Goal: Task Accomplishment & Management: Manage account settings

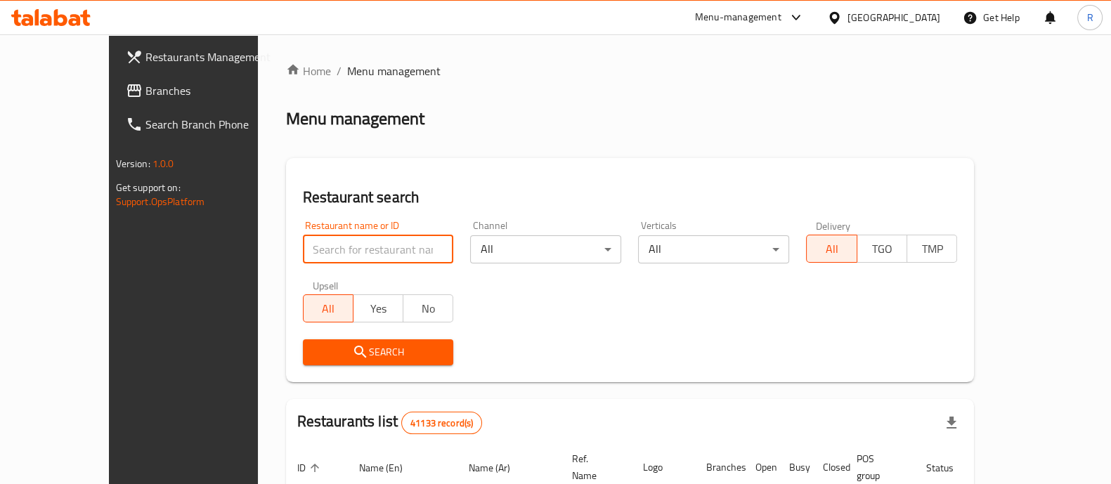
click at [317, 258] on input "search" at bounding box center [378, 249] width 151 height 28
click button "Search" at bounding box center [378, 352] width 151 height 26
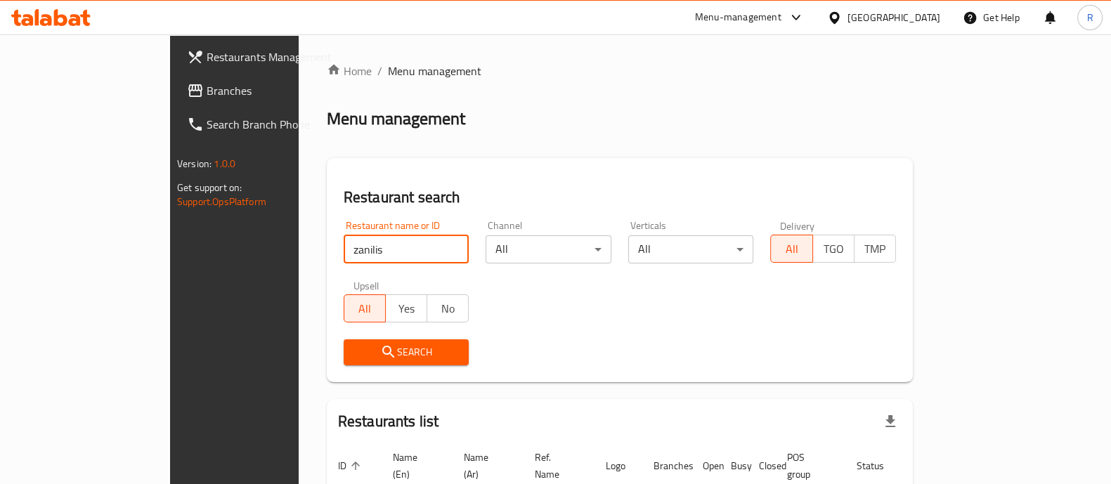
click at [344, 250] on input "zanilis" at bounding box center [407, 249] width 126 height 28
click button "Search" at bounding box center [407, 352] width 126 height 26
click at [344, 244] on input "zanillis" at bounding box center [407, 249] width 126 height 28
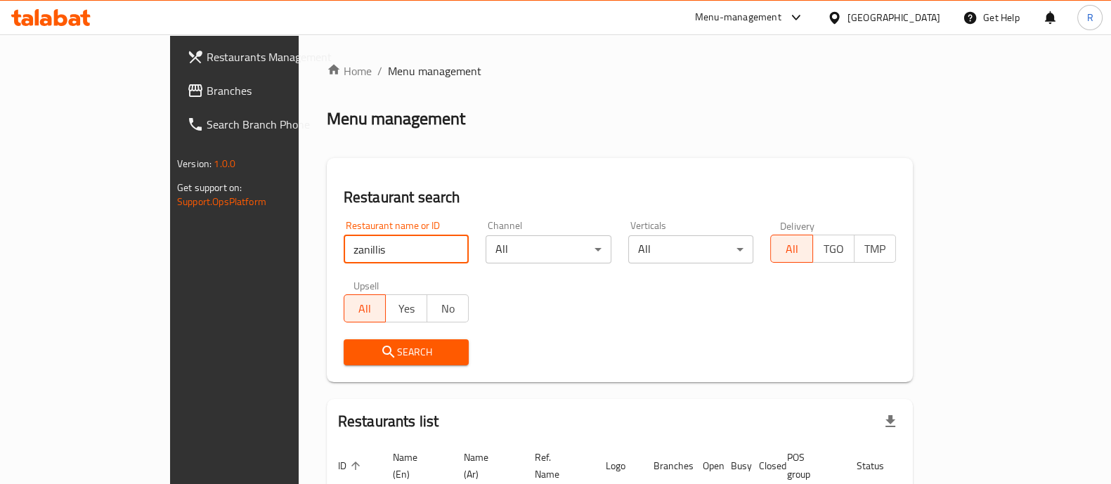
paste input "678629"
type input "678629"
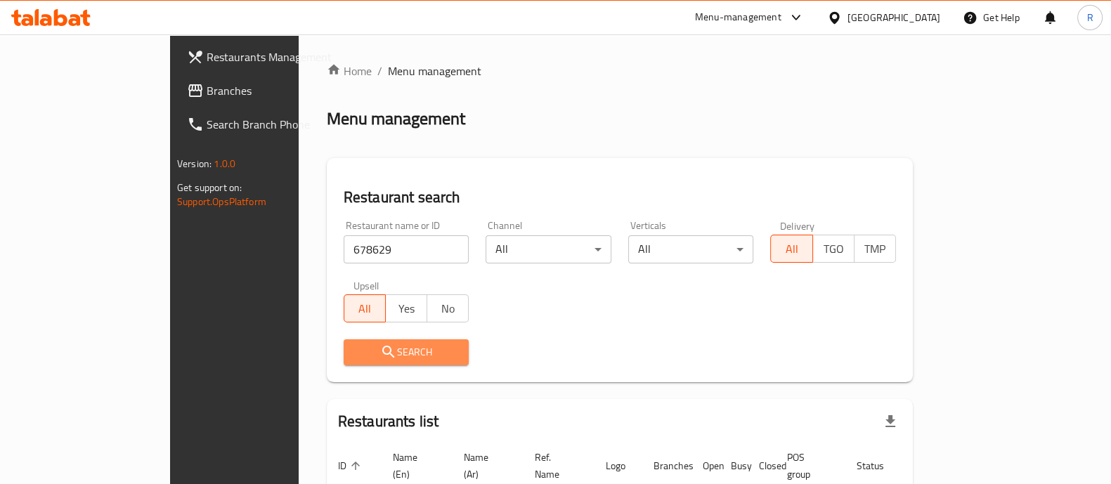
click at [355, 349] on span "Search" at bounding box center [406, 353] width 103 height 18
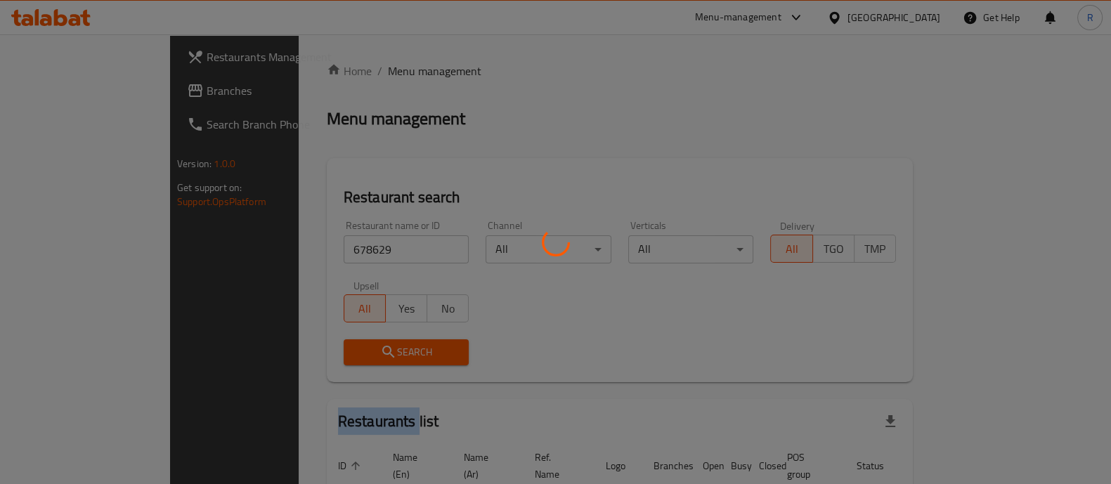
click at [322, 349] on div at bounding box center [555, 242] width 1111 height 484
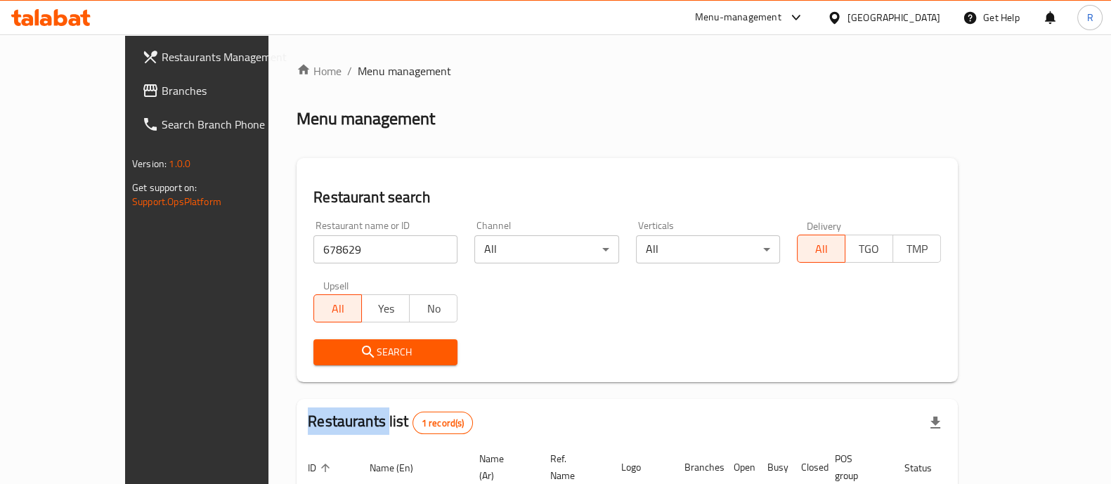
click at [383, 356] on span "Search" at bounding box center [386, 353] width 122 height 18
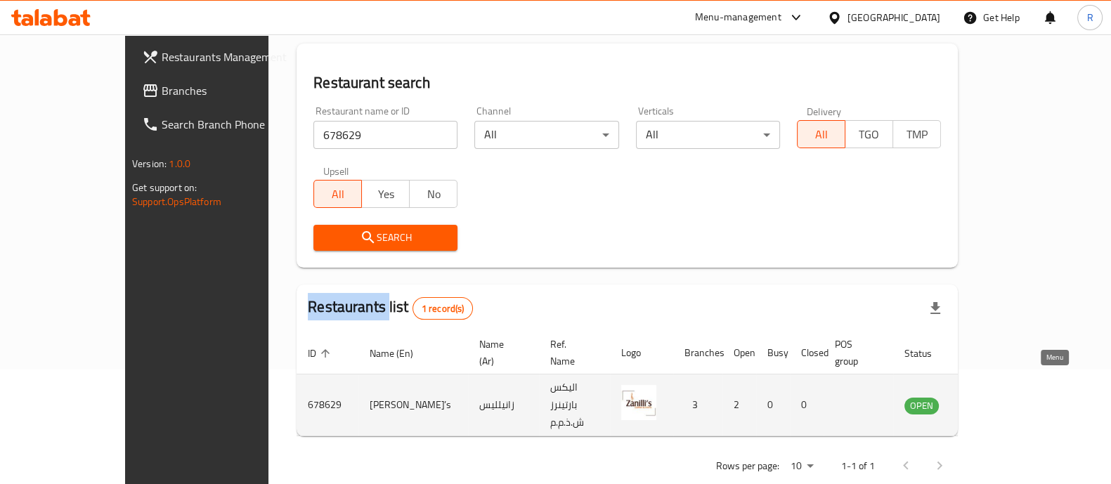
click at [995, 397] on icon "enhanced table" at bounding box center [986, 405] width 17 height 17
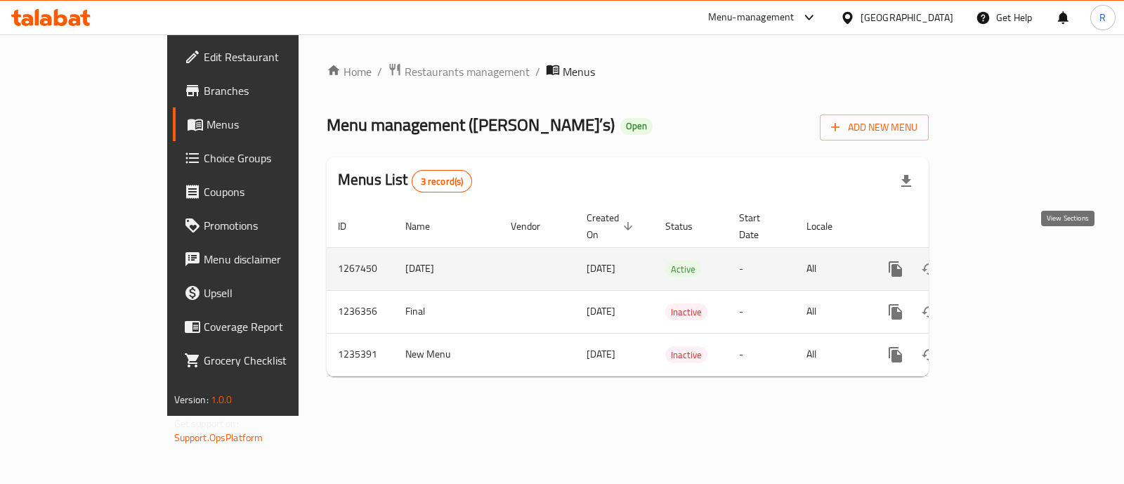
click at [1014, 252] on link "enhanced table" at bounding box center [997, 269] width 34 height 34
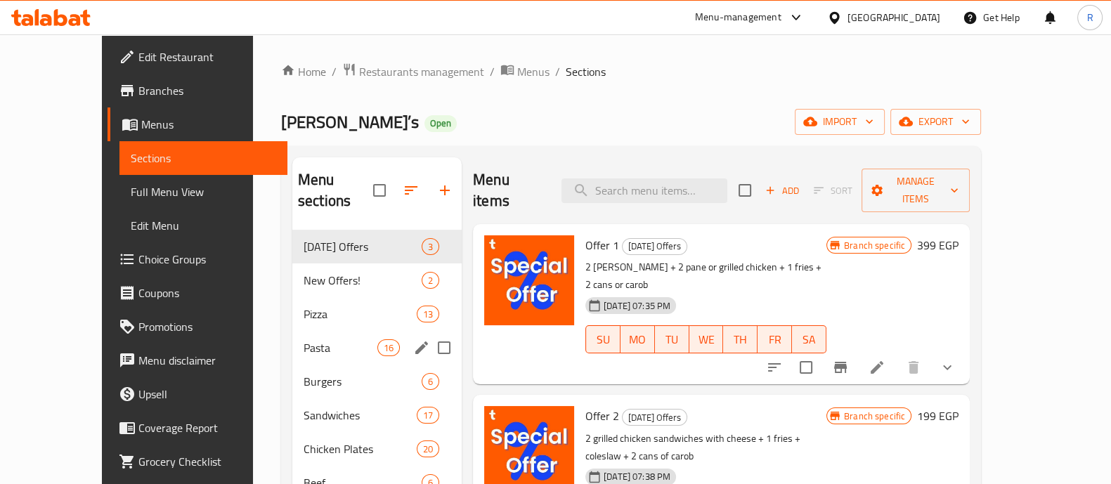
click at [292, 335] on div "Pasta 16" at bounding box center [376, 348] width 169 height 34
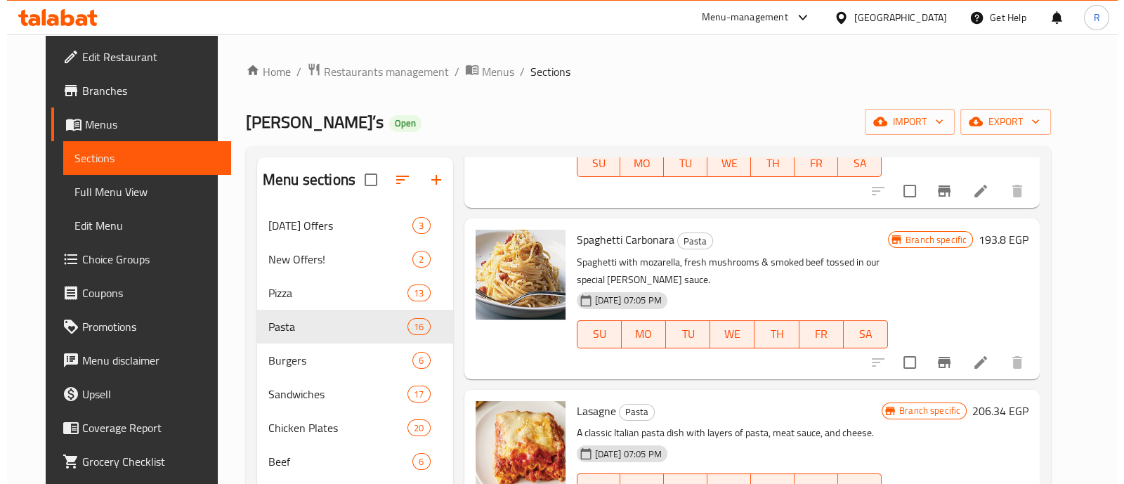
scroll to position [1078, 0]
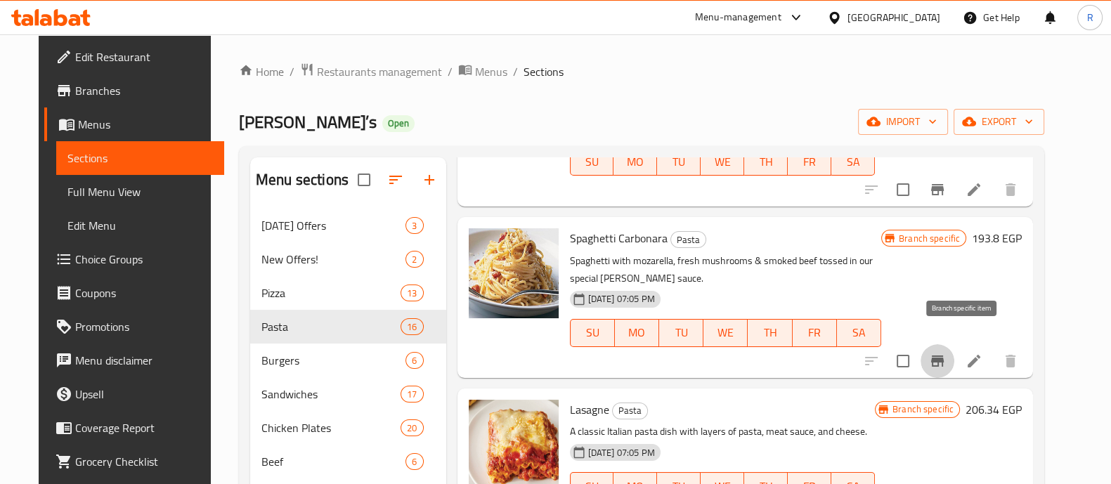
click at [954, 344] on button "Branch-specific-item" at bounding box center [937, 361] width 34 height 34
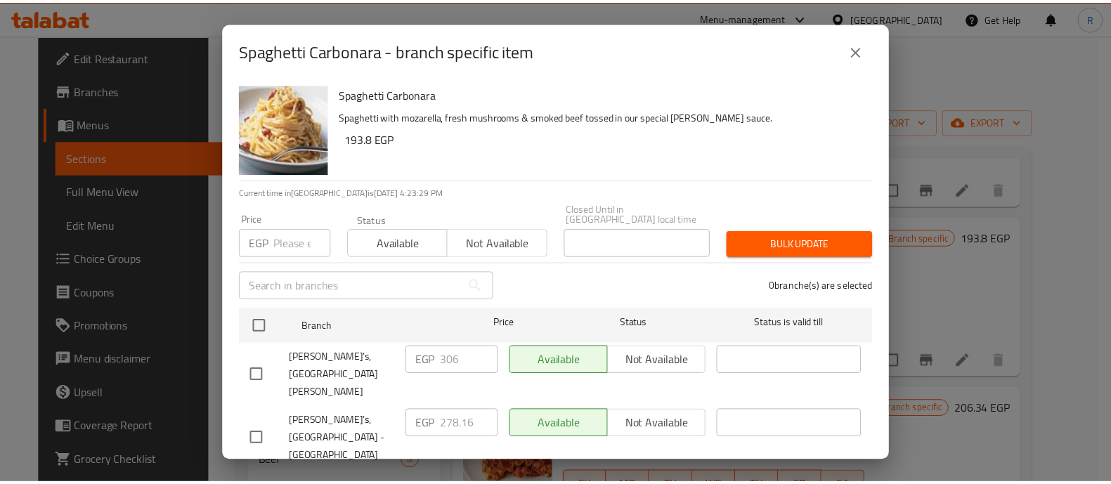
scroll to position [37, 0]
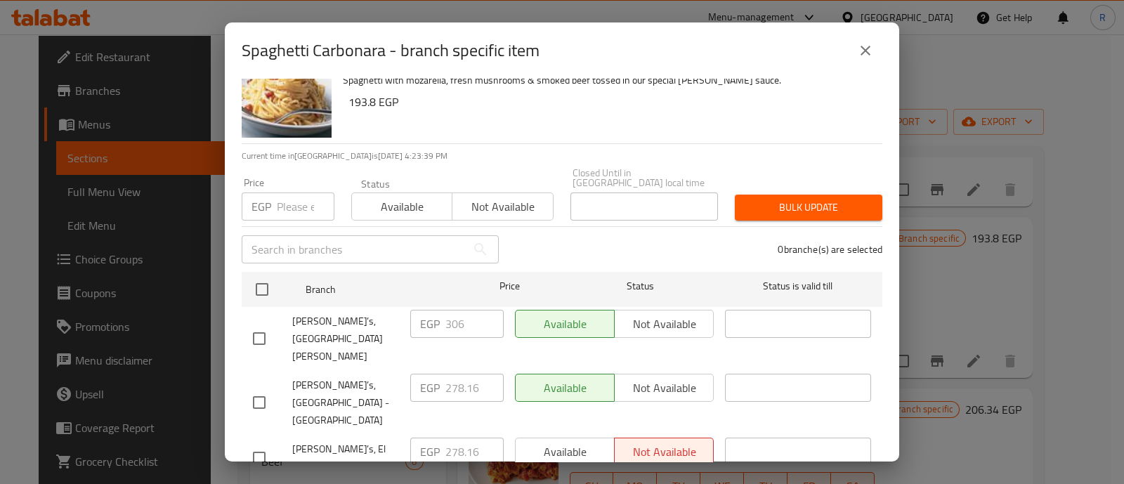
click at [861, 53] on icon "close" at bounding box center [865, 50] width 17 height 17
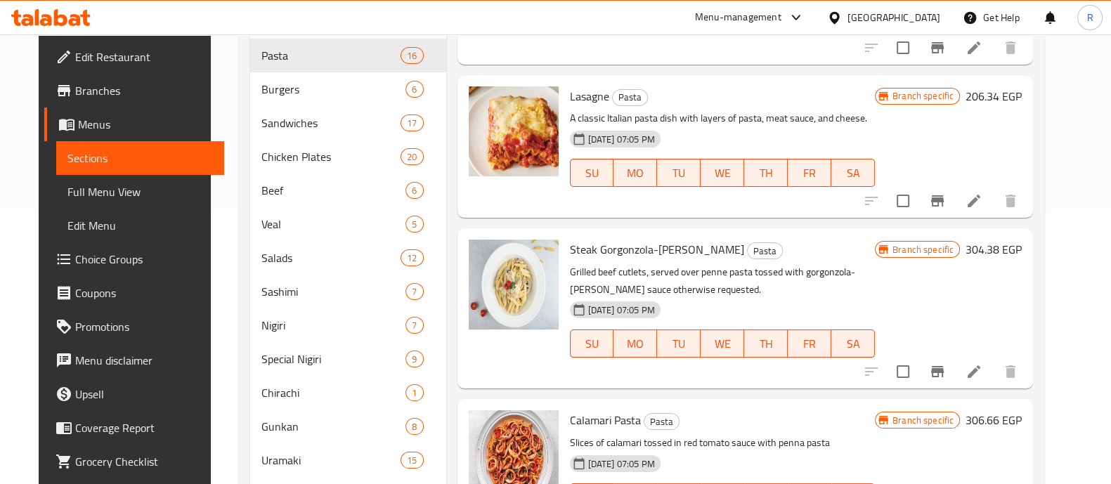
scroll to position [272, 0]
click at [954, 355] on button "Branch-specific-item" at bounding box center [937, 371] width 34 height 34
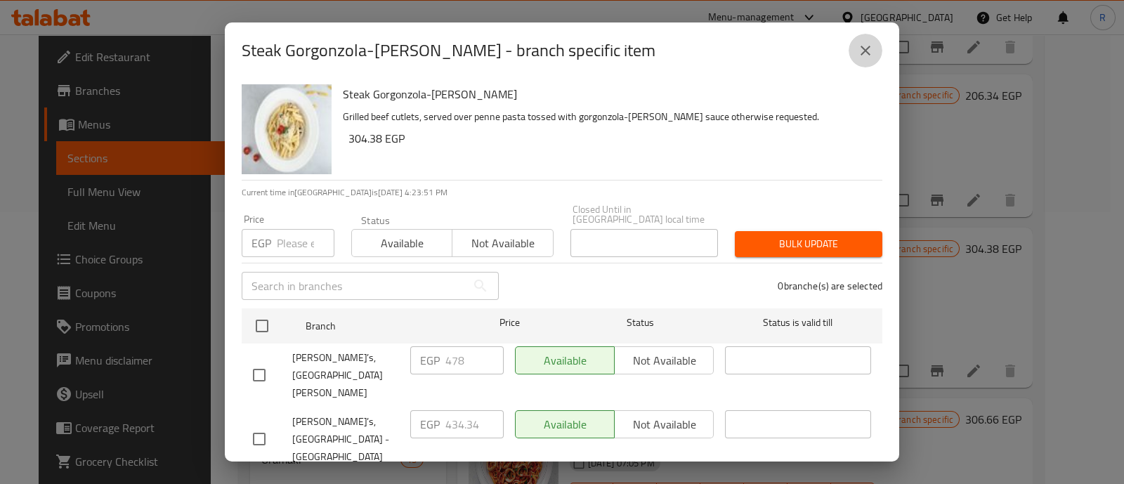
click at [866, 51] on icon "close" at bounding box center [866, 51] width 10 height 10
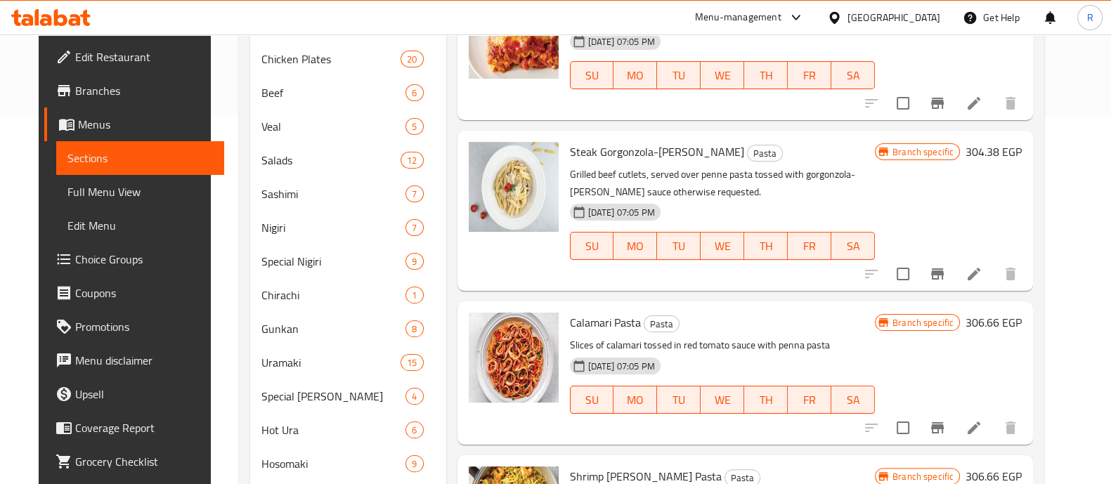
scroll to position [372, 0]
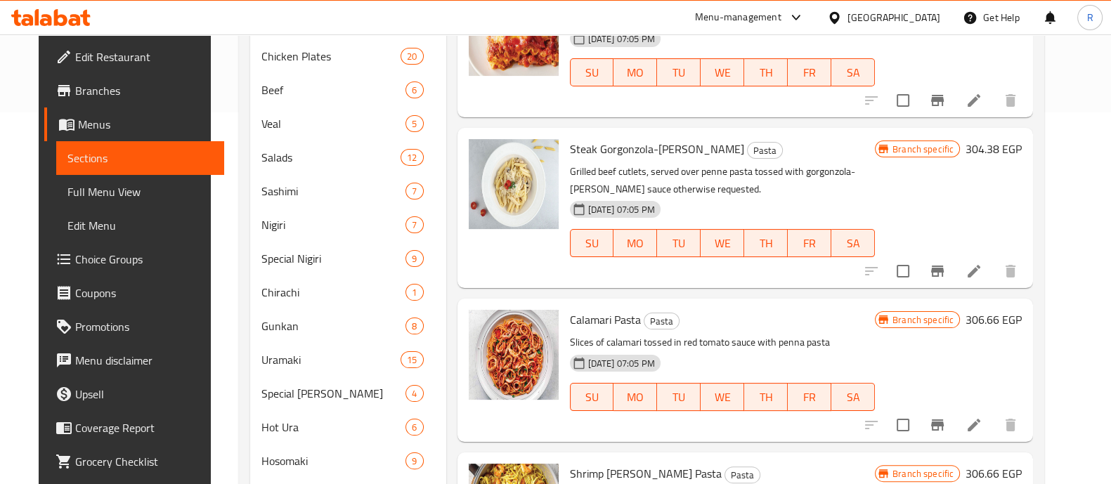
click at [993, 416] on li at bounding box center [973, 424] width 39 height 25
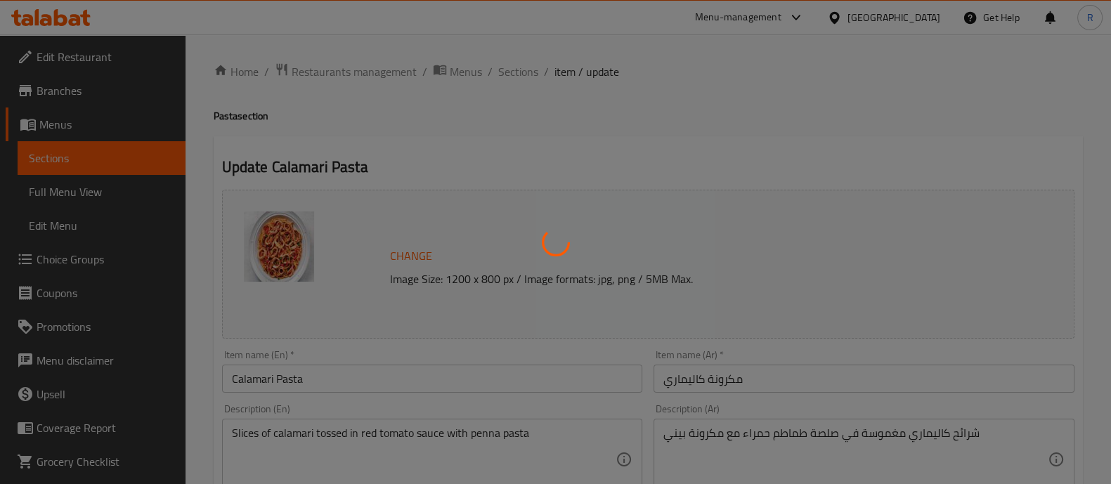
click at [519, 68] on div at bounding box center [555, 242] width 1111 height 484
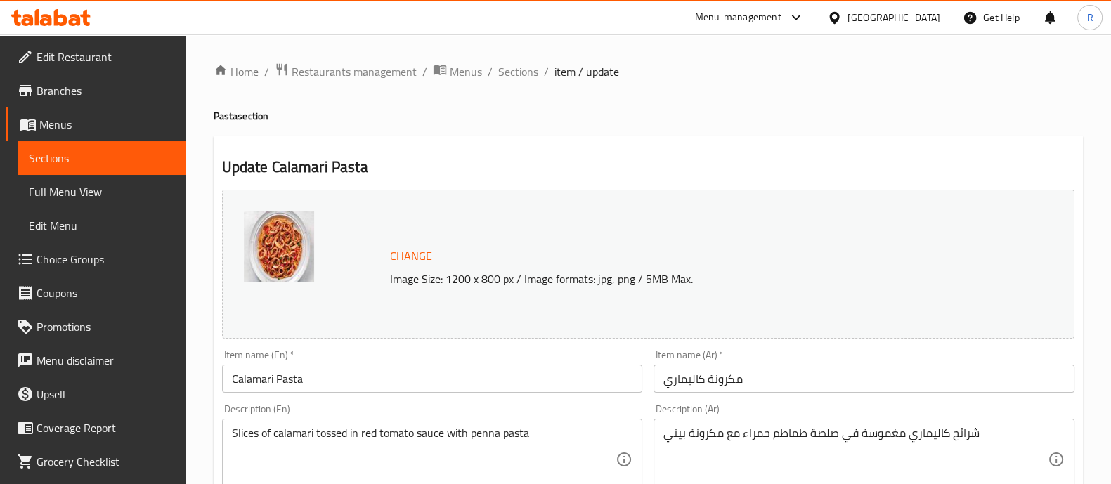
click at [508, 77] on span "Sections" at bounding box center [518, 71] width 40 height 17
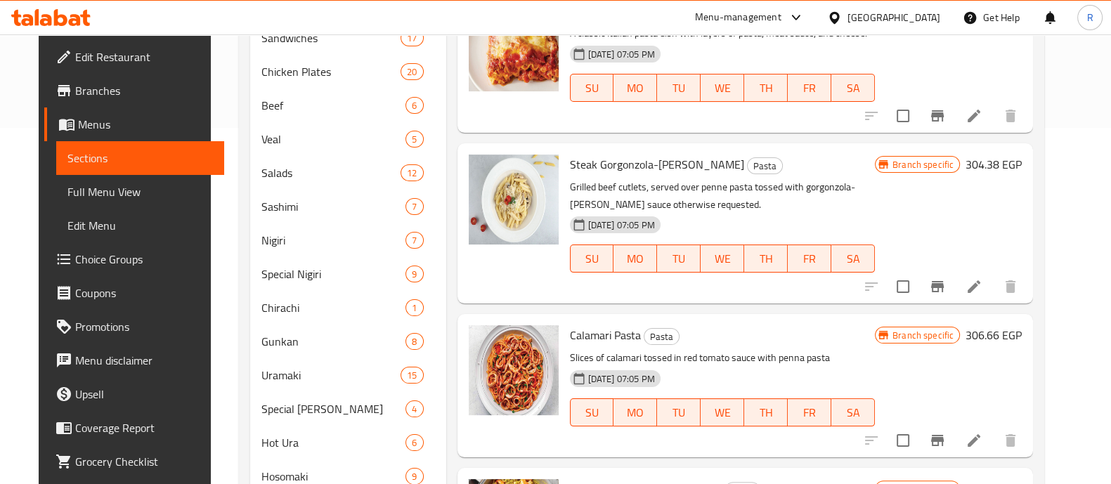
scroll to position [359, 0]
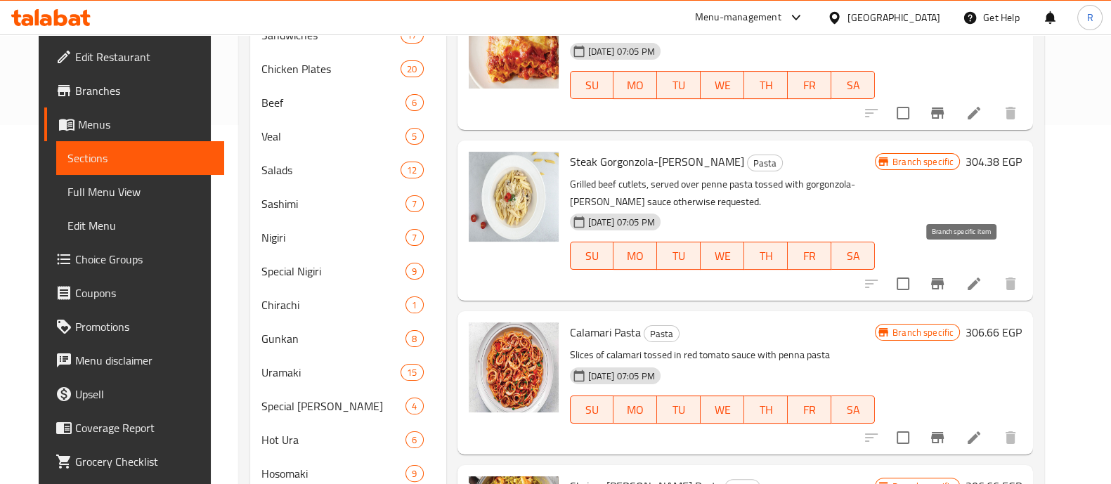
click at [954, 275] on button "Branch-specific-item" at bounding box center [937, 284] width 34 height 34
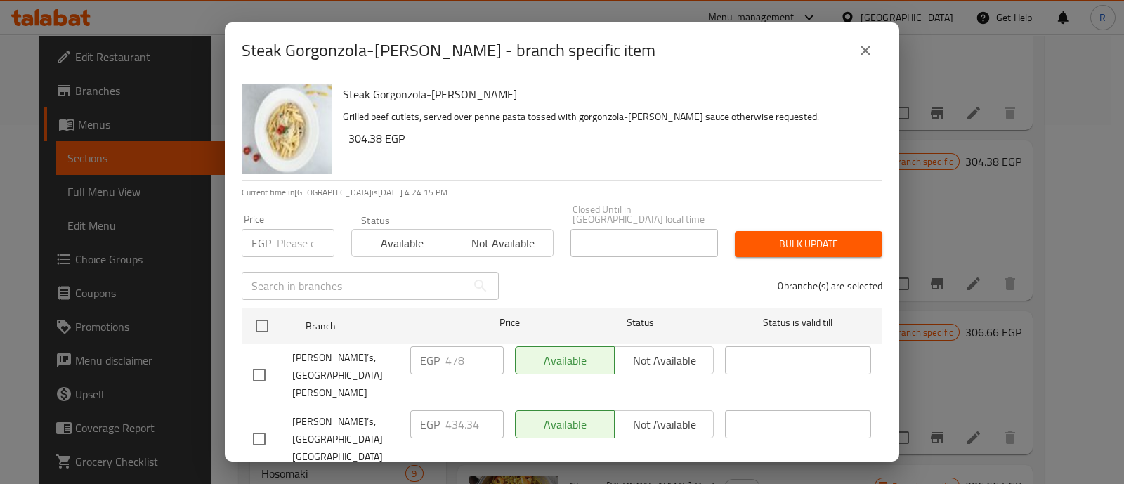
click at [861, 45] on icon "close" at bounding box center [865, 50] width 17 height 17
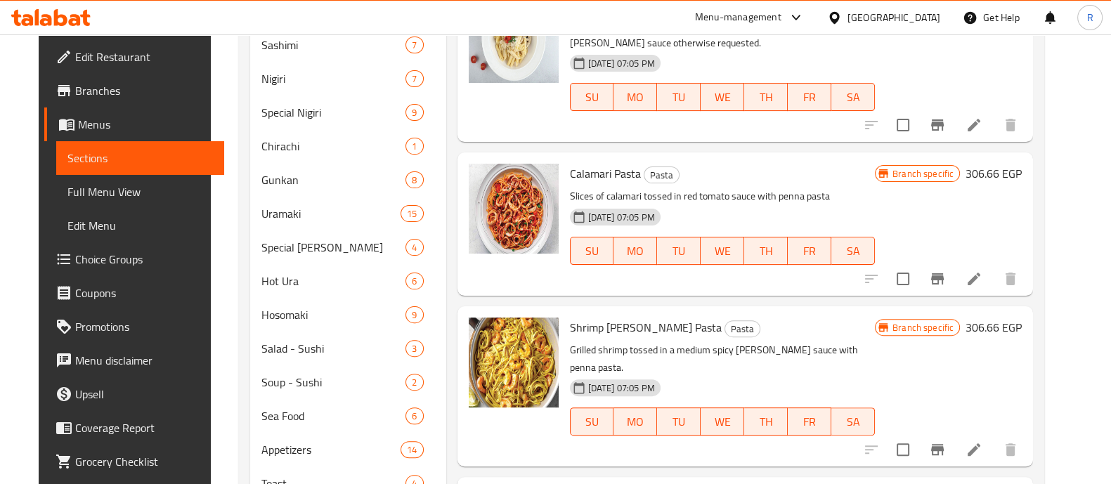
scroll to position [521, 0]
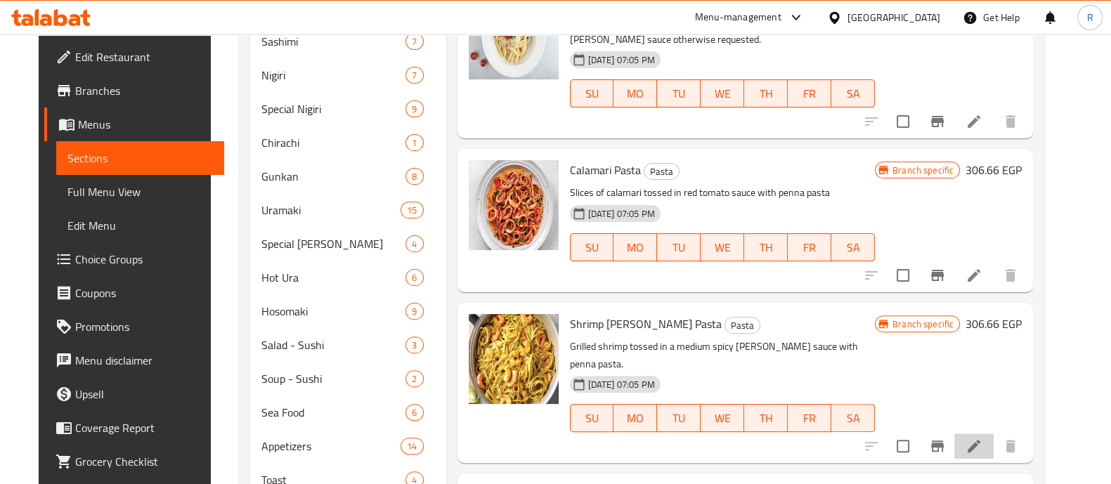
click at [991, 433] on li at bounding box center [973, 445] width 39 height 25
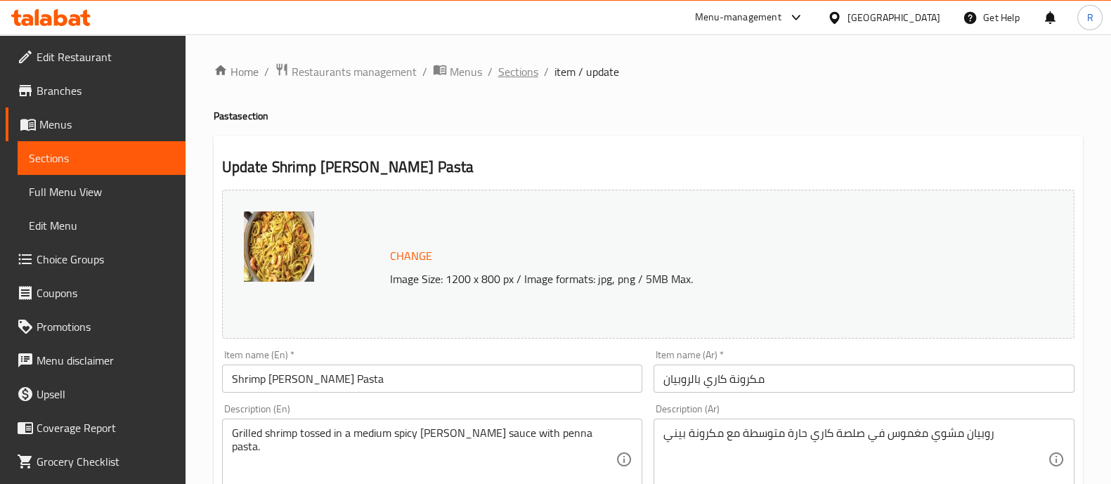
click at [503, 77] on span "Sections" at bounding box center [518, 71] width 40 height 17
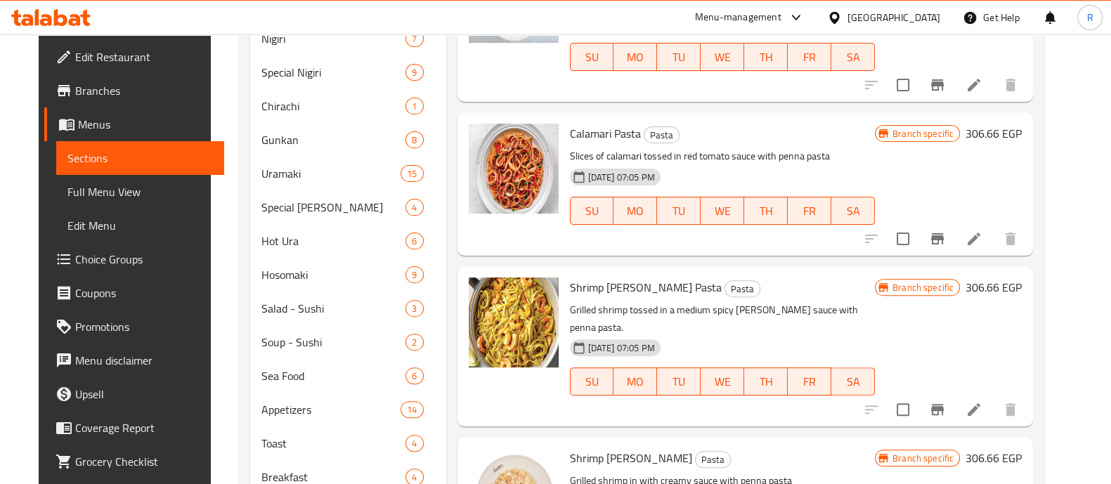
scroll to position [559, 0]
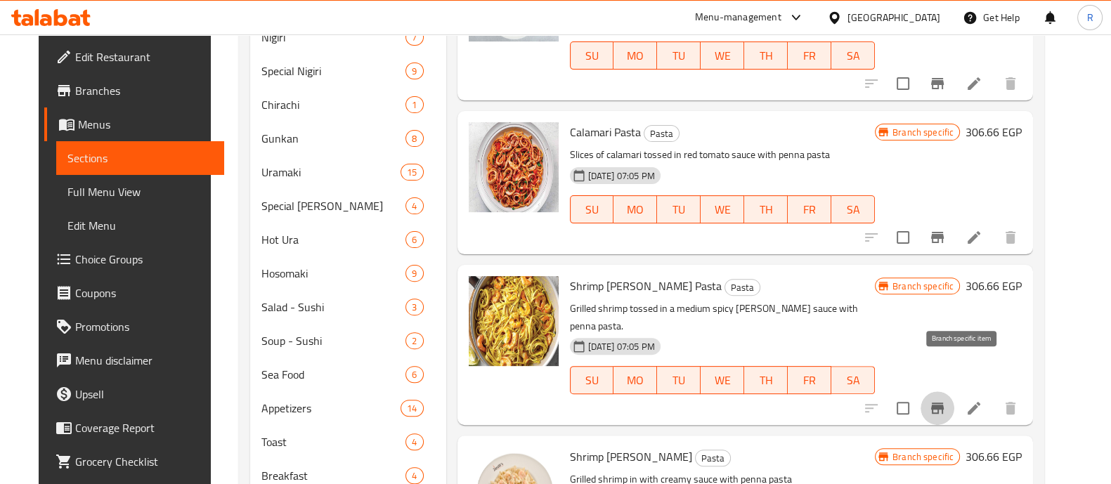
click at [943, 403] on icon "Branch-specific-item" at bounding box center [937, 408] width 13 height 11
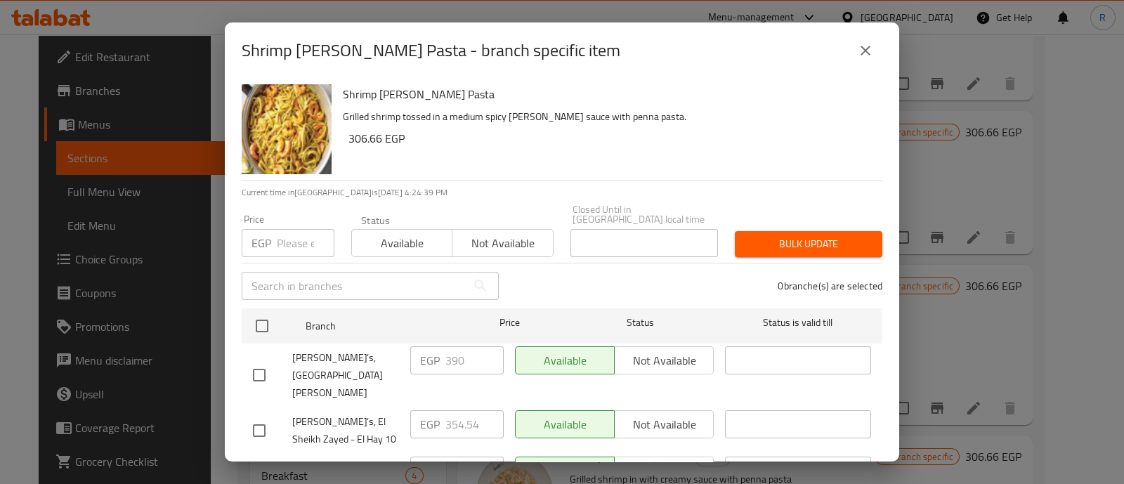
click at [260, 471] on input "checkbox" at bounding box center [259, 486] width 30 height 30
checkbox input "true"
click at [639, 457] on button "Not available" at bounding box center [664, 471] width 100 height 28
click at [761, 235] on span "Bulk update" at bounding box center [808, 244] width 125 height 18
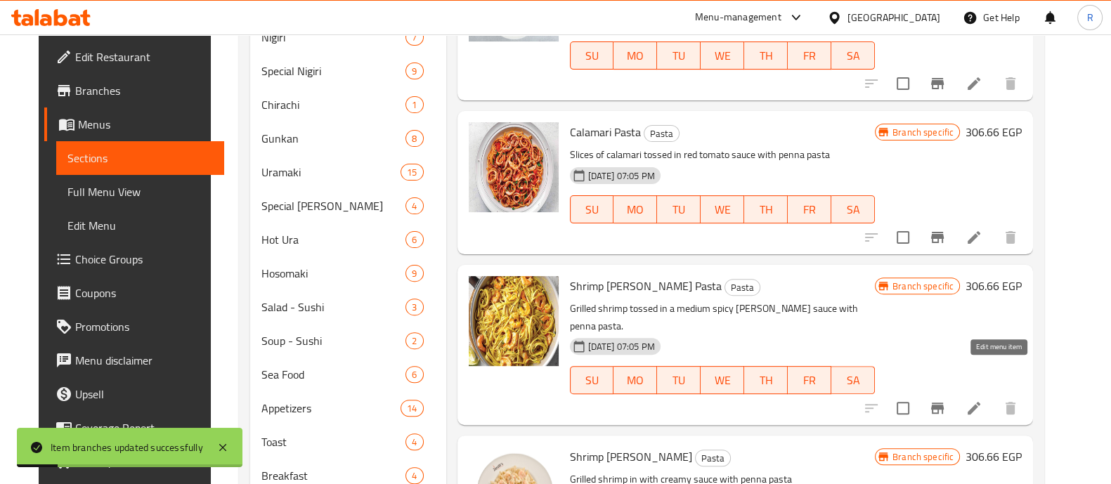
click at [980, 402] on icon at bounding box center [973, 408] width 13 height 13
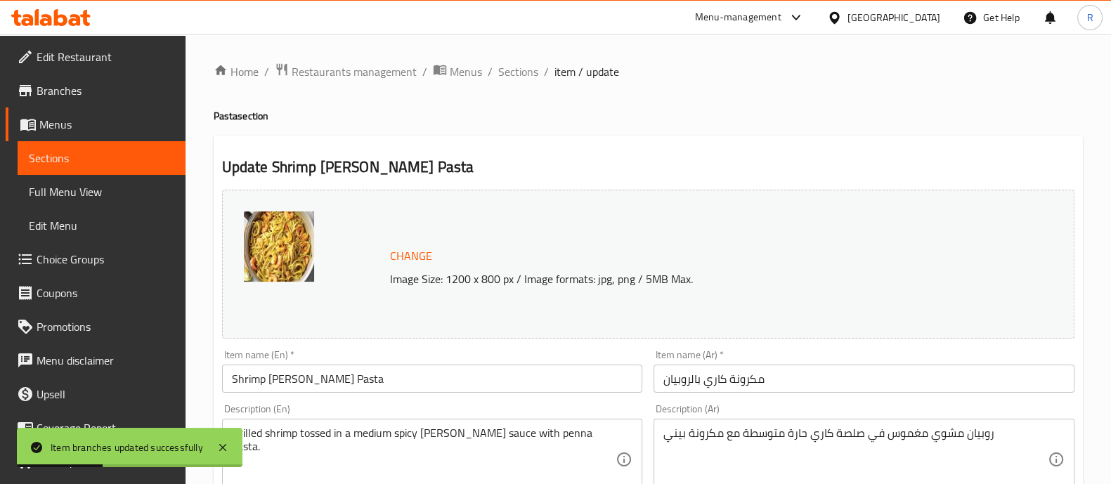
click at [510, 79] on span "Sections" at bounding box center [518, 71] width 40 height 17
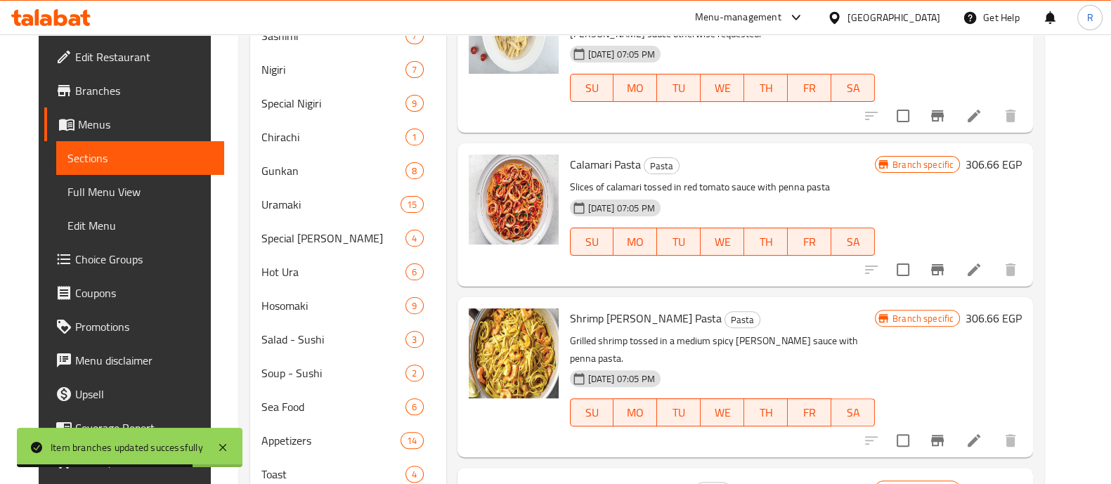
scroll to position [528, 0]
click at [943, 434] on icon "Branch-specific-item" at bounding box center [937, 439] width 13 height 11
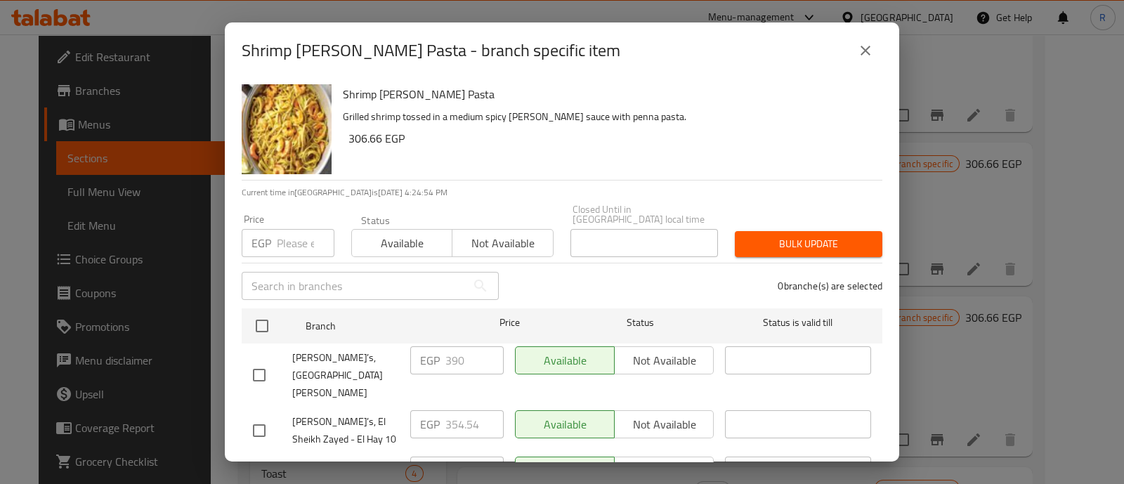
click at [261, 416] on input "checkbox" at bounding box center [259, 431] width 30 height 30
checkbox input "true"
click at [625, 414] on span "Not available" at bounding box center [664, 424] width 88 height 20
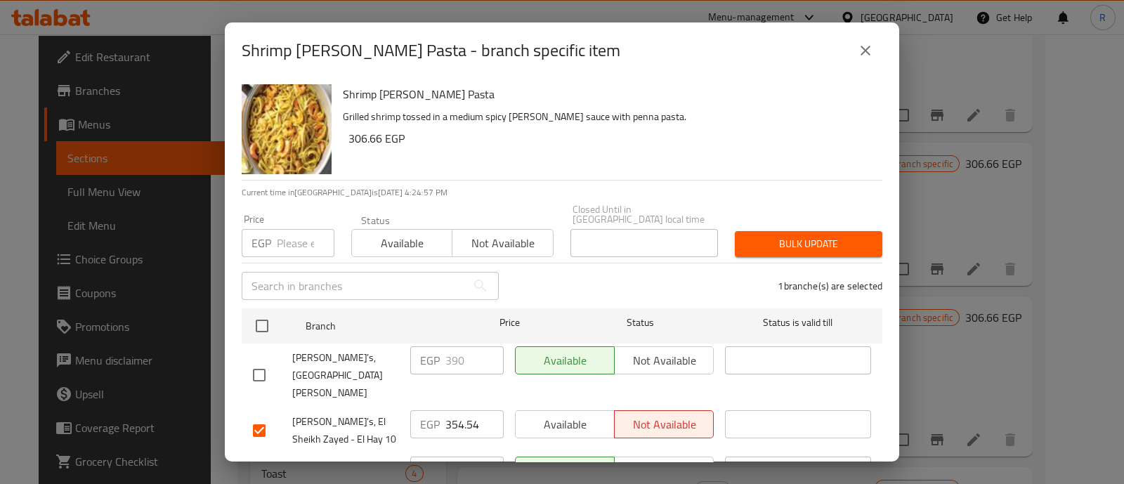
click at [745, 245] on button "Bulk update" at bounding box center [809, 244] width 148 height 26
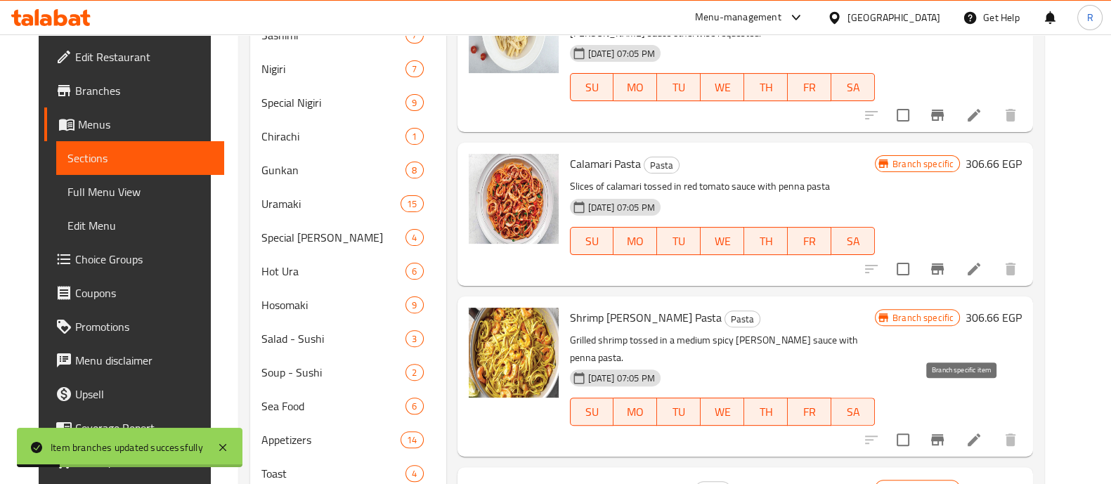
click at [952, 423] on button "Branch-specific-item" at bounding box center [937, 440] width 34 height 34
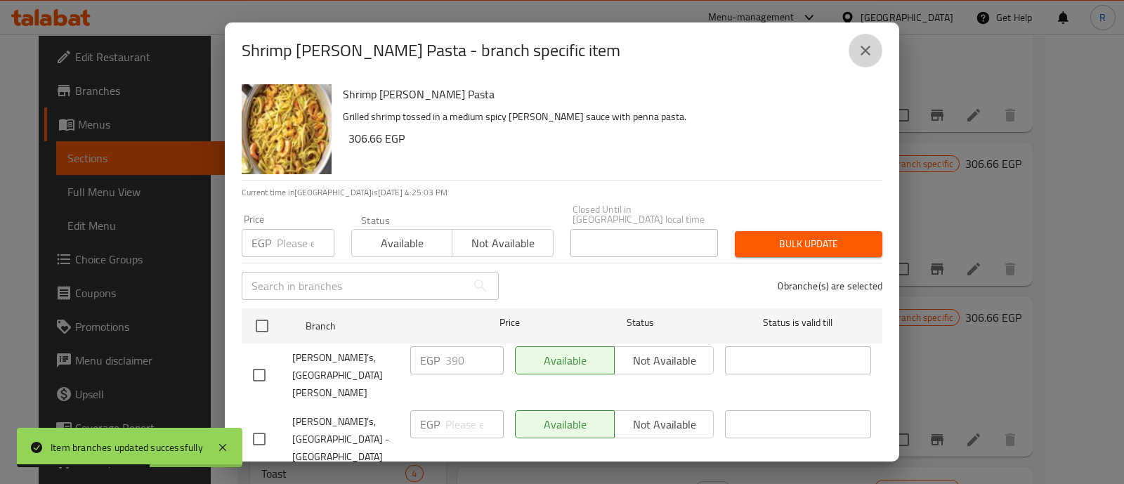
click at [861, 45] on icon "close" at bounding box center [865, 50] width 17 height 17
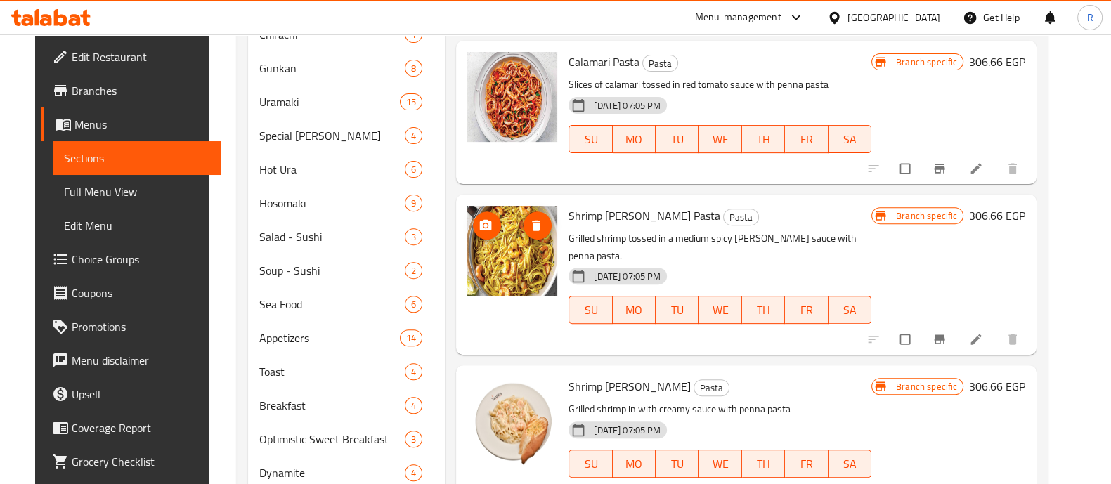
scroll to position [636, 0]
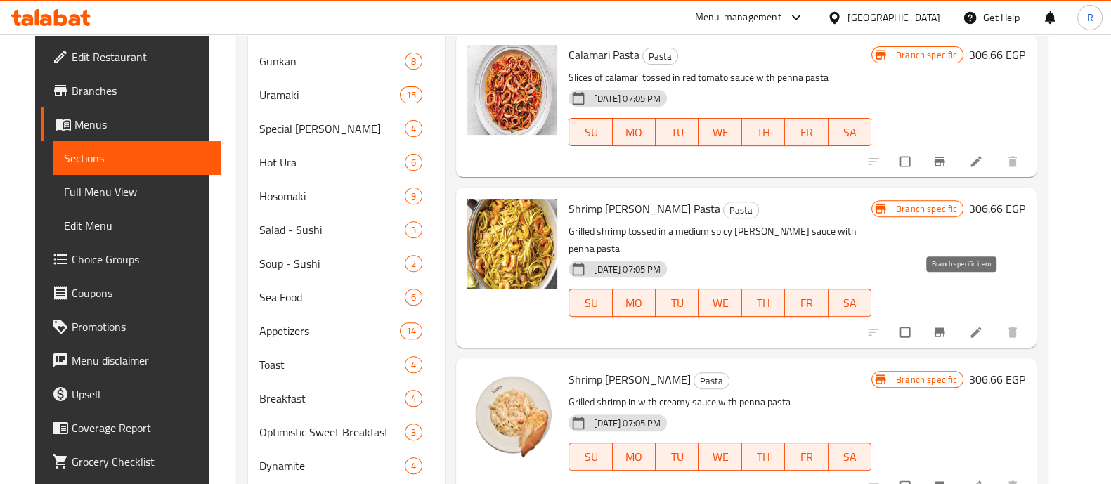
click at [945, 328] on icon "Branch-specific-item" at bounding box center [939, 332] width 11 height 9
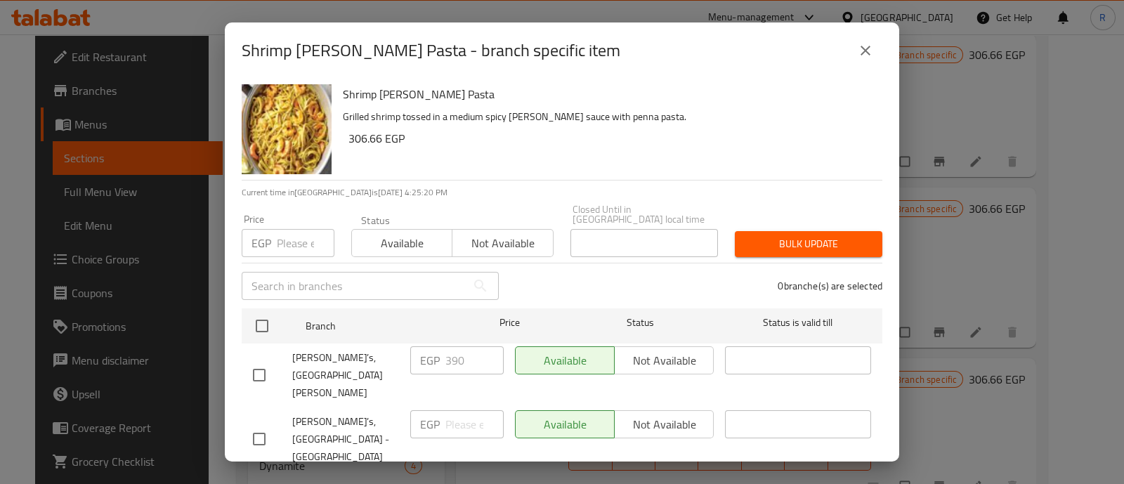
checkbox input "true"
click at [627, 478] on span "Not available" at bounding box center [664, 488] width 88 height 20
click at [759, 238] on span "Bulk update" at bounding box center [808, 244] width 125 height 18
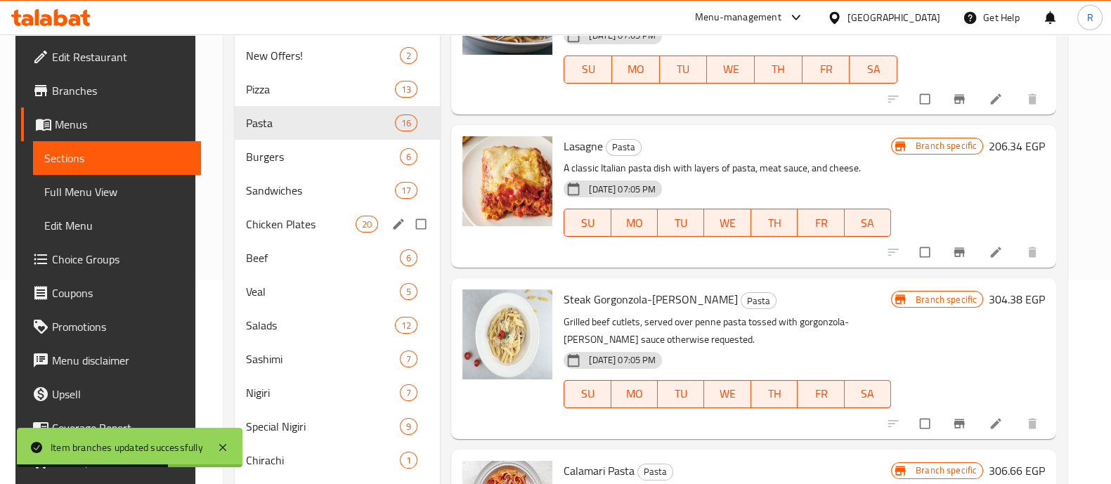
scroll to position [178, 0]
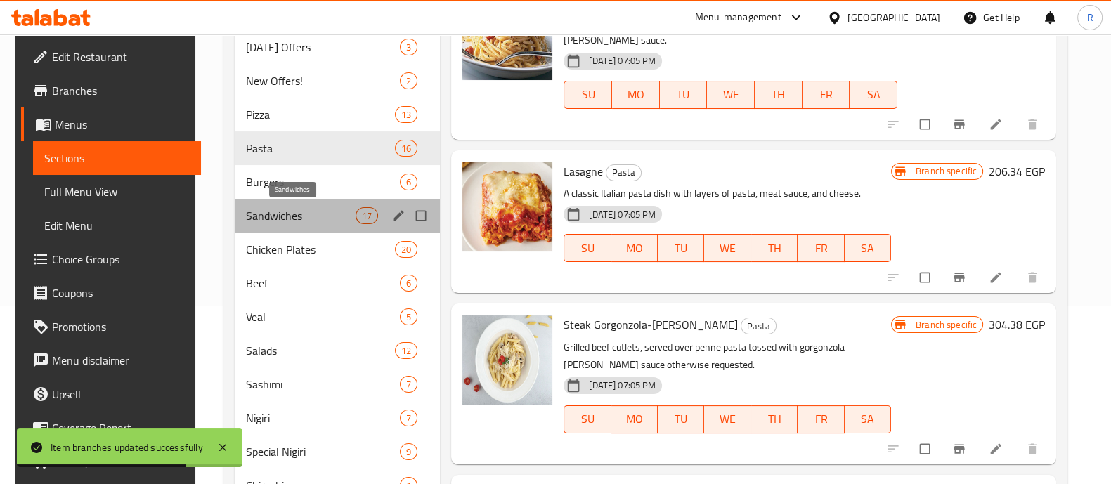
click at [256, 218] on span "Sandwiches" at bounding box center [301, 215] width 110 height 17
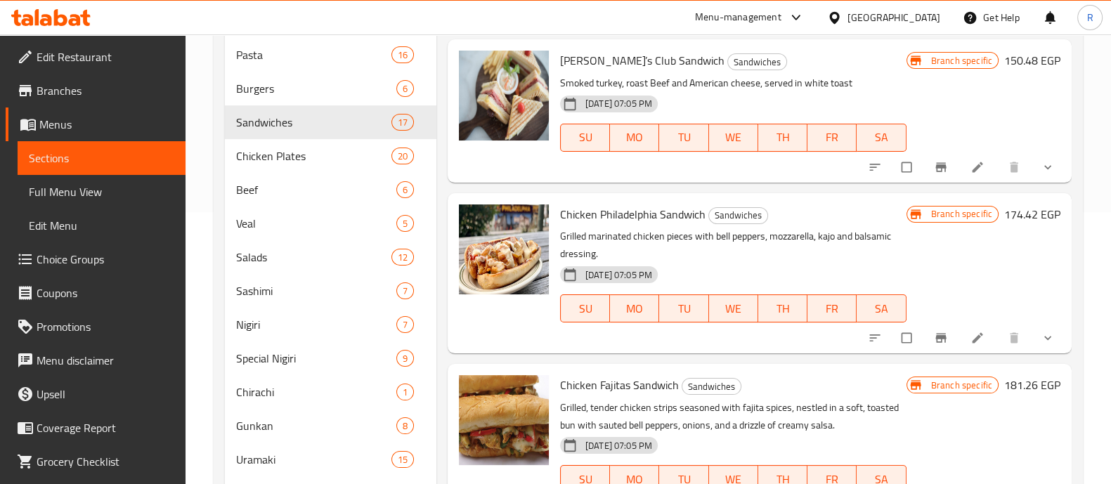
scroll to position [273, 0]
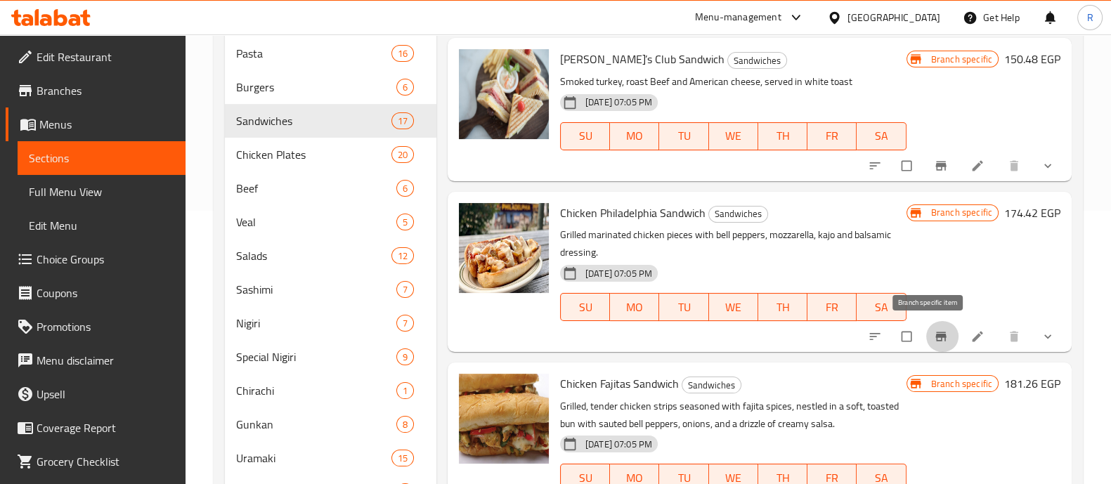
click at [934, 342] on button "Branch-specific-item" at bounding box center [942, 336] width 34 height 31
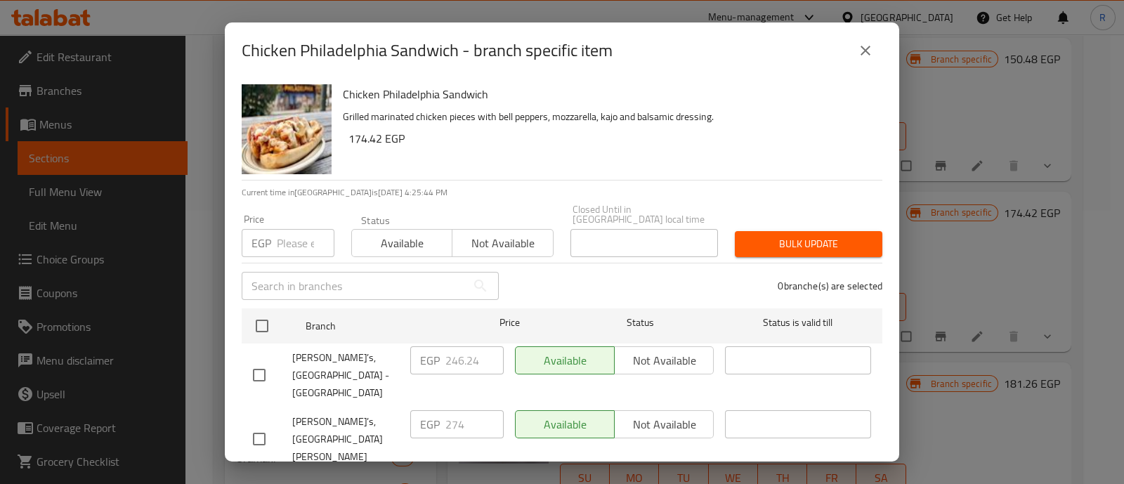
click at [864, 57] on icon "close" at bounding box center [865, 50] width 17 height 17
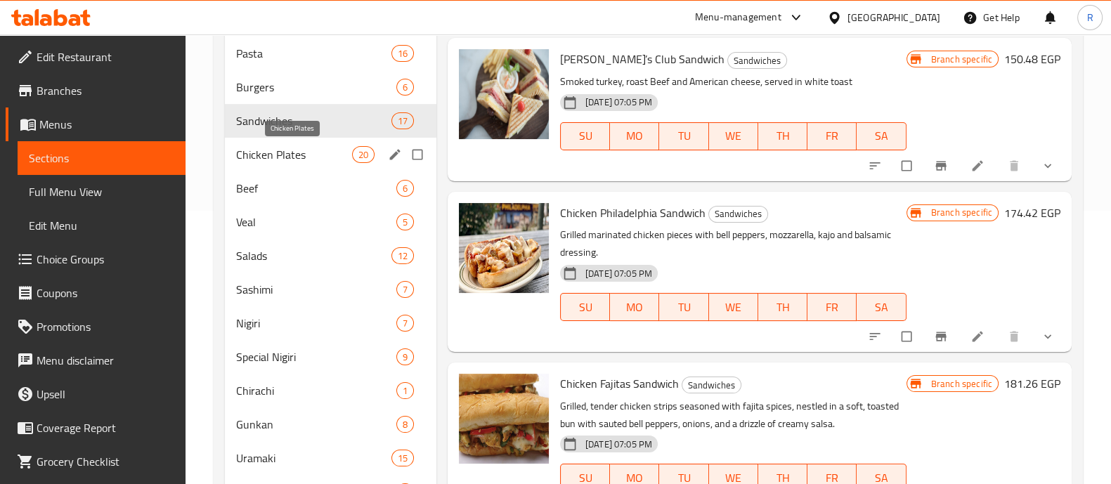
click at [254, 155] on span "Chicken Plates" at bounding box center [294, 154] width 116 height 17
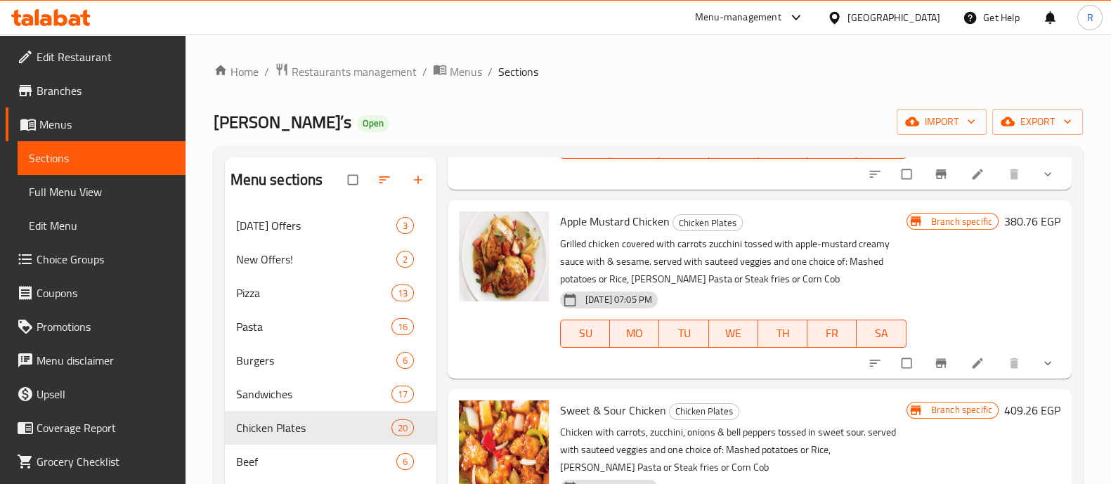
scroll to position [572, 0]
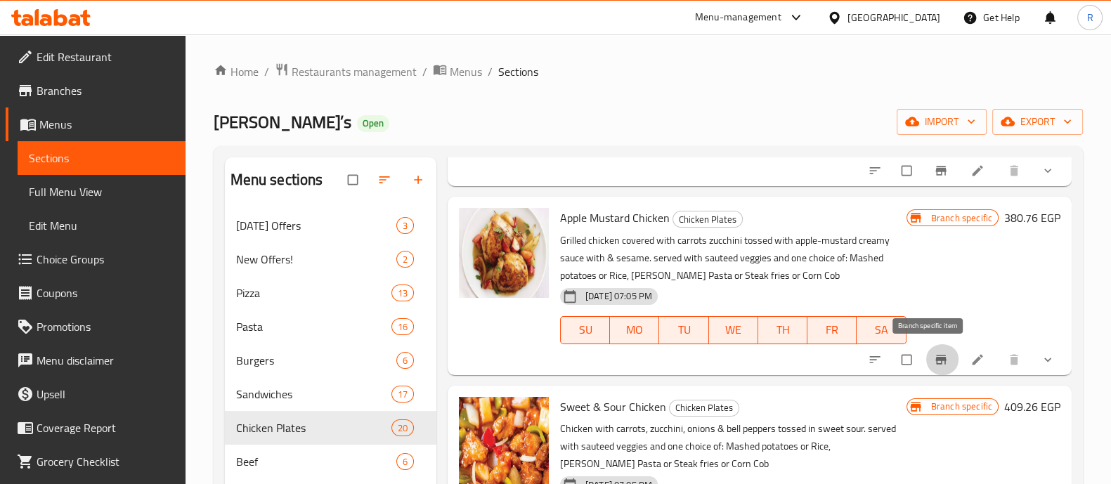
click at [934, 365] on icon "Branch-specific-item" at bounding box center [941, 360] width 14 height 14
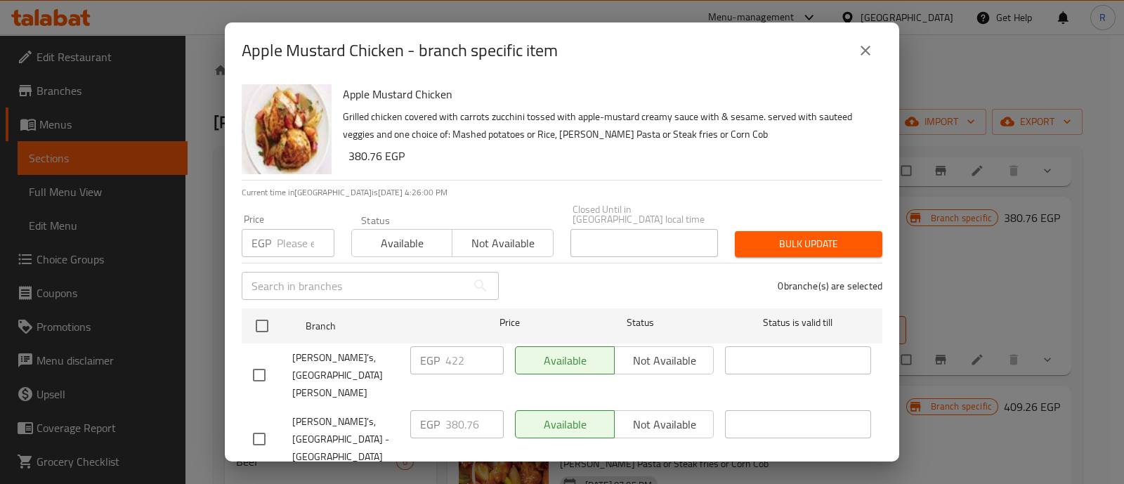
checkbox input "true"
click at [618, 474] on button "Not available" at bounding box center [664, 488] width 100 height 28
click at [758, 240] on span "Bulk update" at bounding box center [808, 244] width 125 height 18
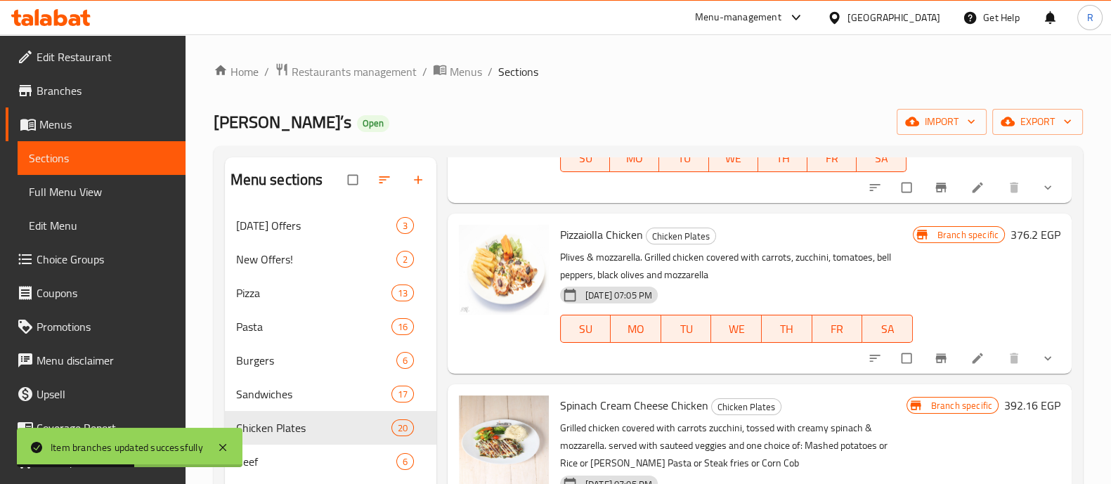
scroll to position [942, 0]
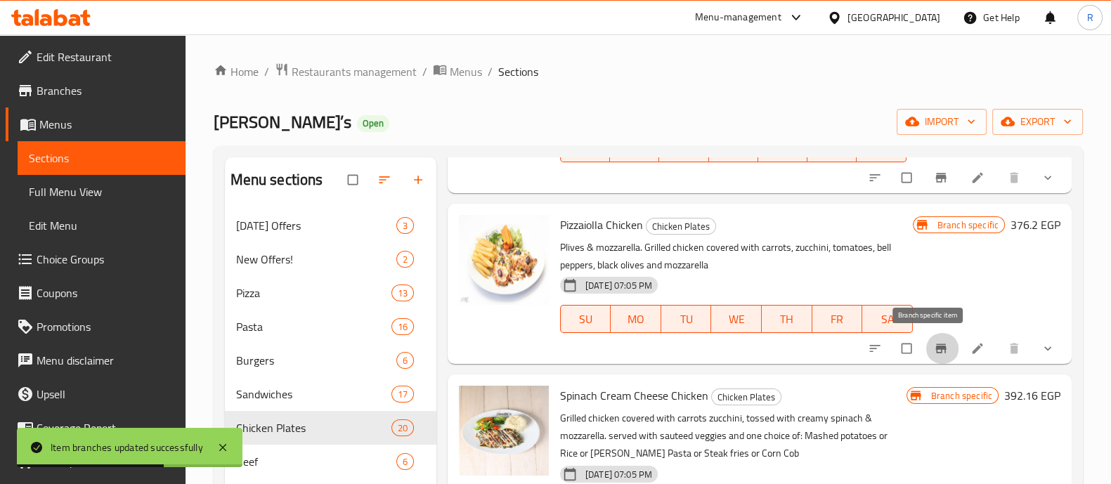
click at [934, 349] on icon "Branch-specific-item" at bounding box center [941, 348] width 14 height 14
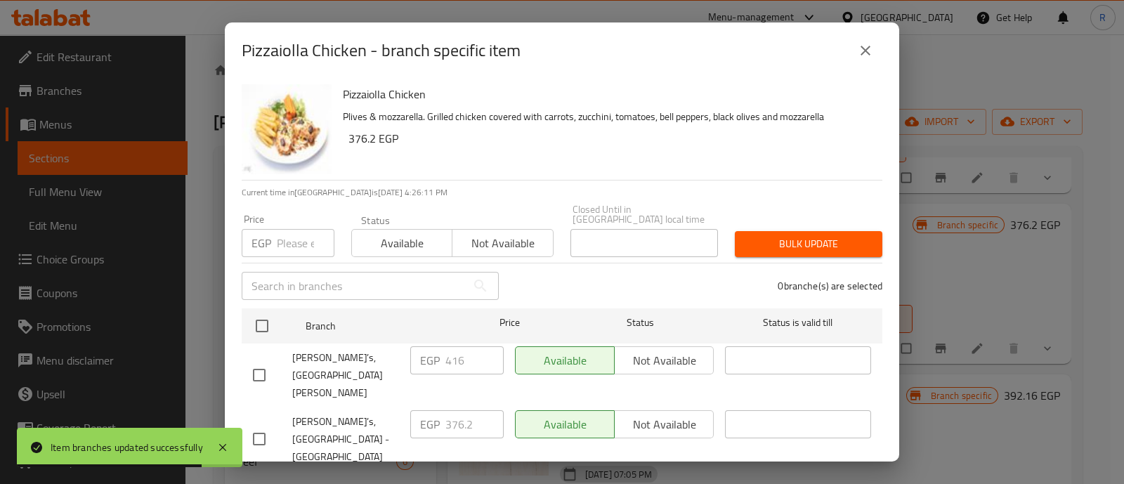
checkbox input "true"
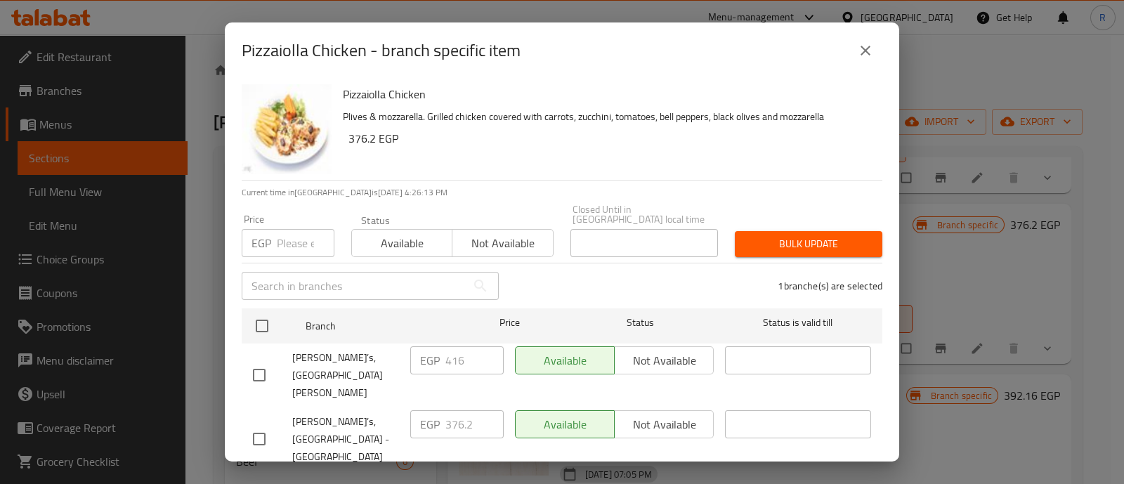
click at [629, 478] on span "Not available" at bounding box center [664, 488] width 88 height 20
click at [766, 231] on button "Bulk update" at bounding box center [809, 244] width 148 height 26
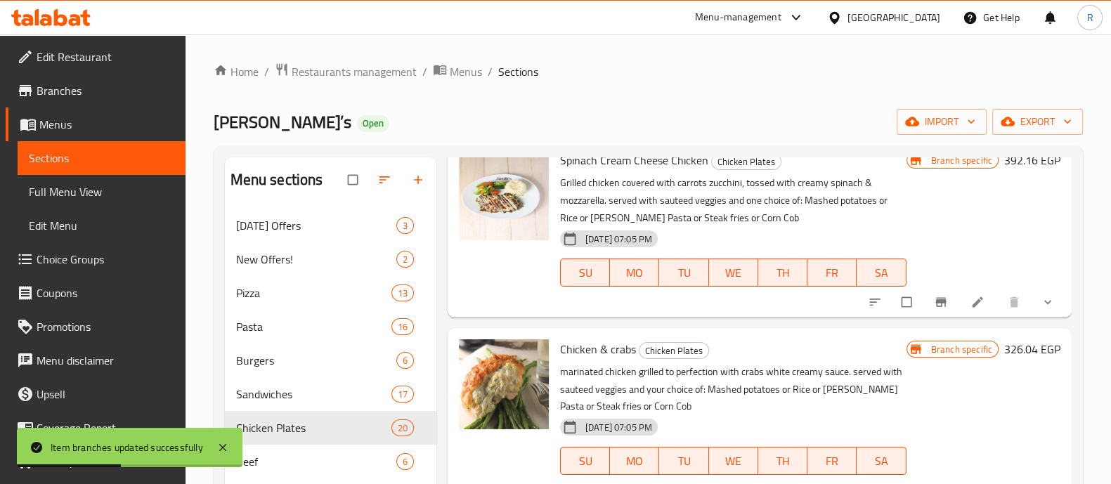
click at [691, 373] on p "marinated chicken grilled to perfection with crabs white creamy sauce. served w…" at bounding box center [733, 389] width 346 height 53
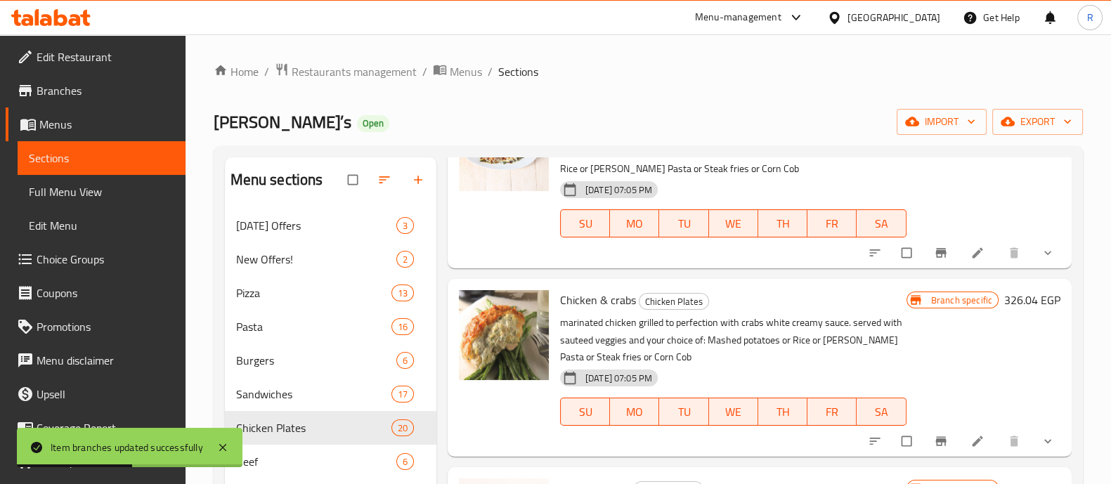
scroll to position [1246, 0]
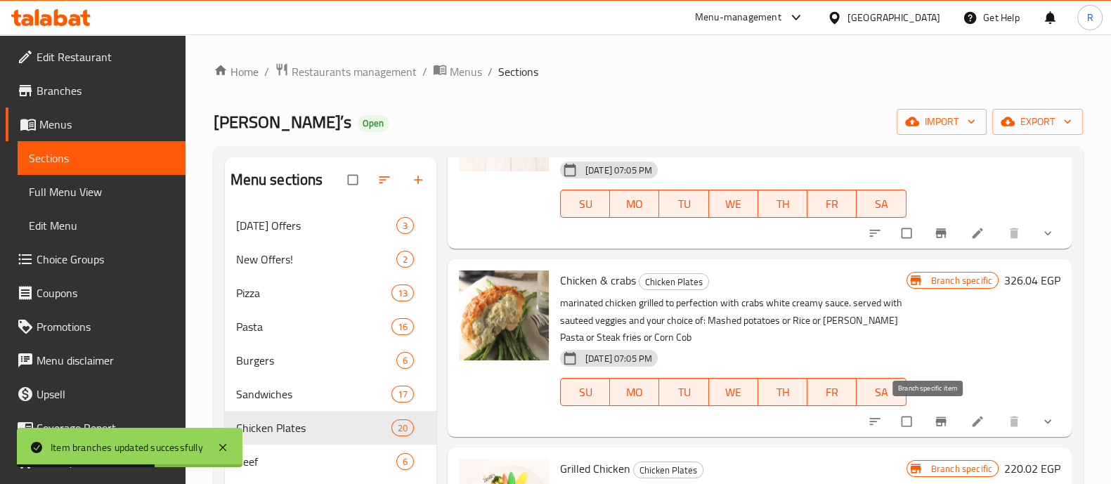
click at [934, 427] on icon "Branch-specific-item" at bounding box center [941, 421] width 14 height 14
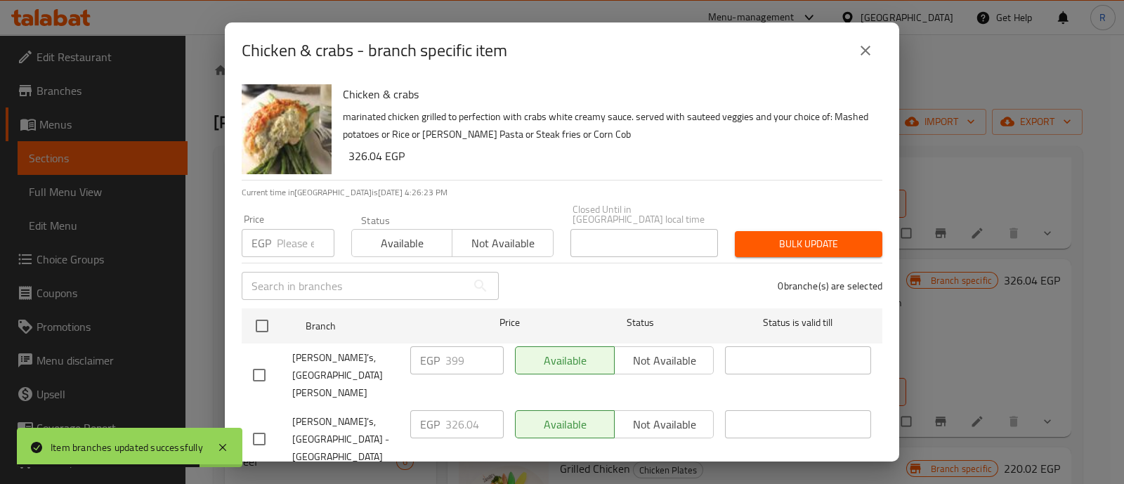
checkbox input "true"
click at [646, 478] on span "Not available" at bounding box center [664, 488] width 88 height 20
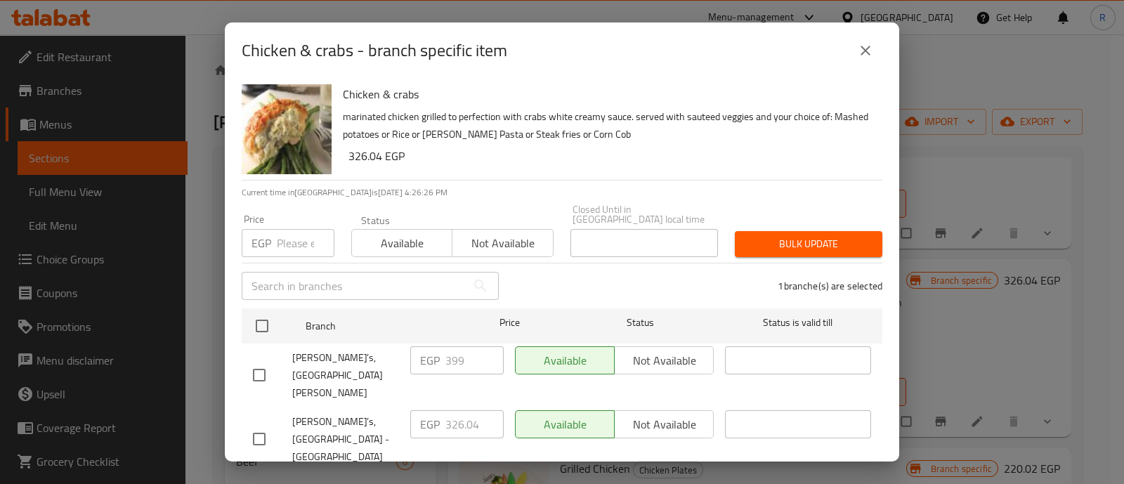
click at [761, 240] on span "Bulk update" at bounding box center [808, 244] width 125 height 18
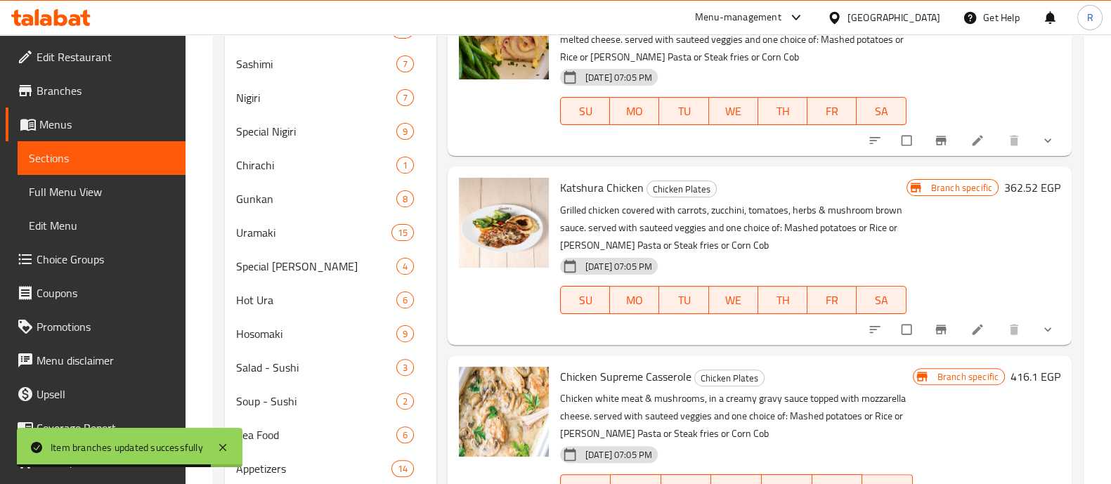
scroll to position [514, 0]
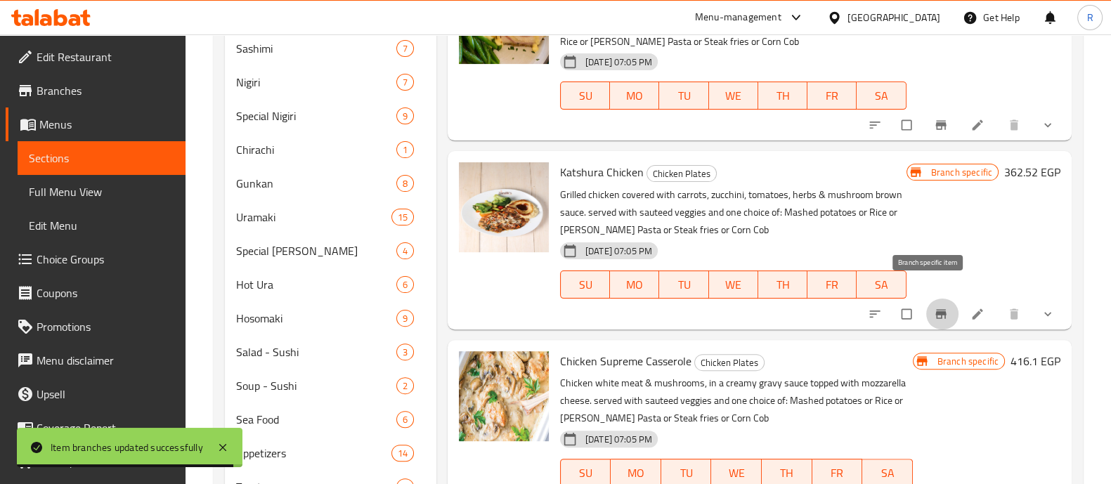
click at [935, 309] on icon "Branch-specific-item" at bounding box center [940, 313] width 11 height 9
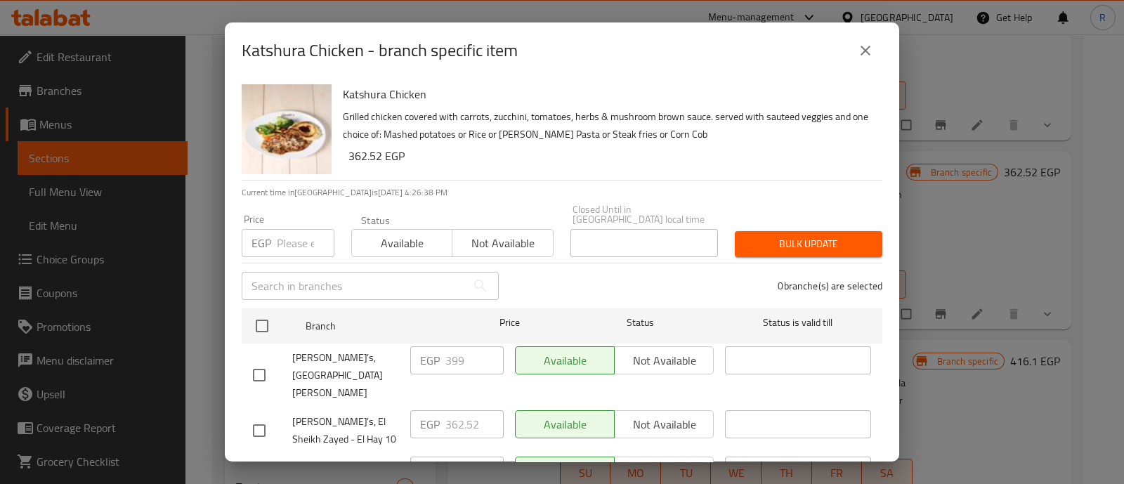
click at [262, 471] on input "checkbox" at bounding box center [259, 486] width 30 height 30
checkbox input "true"
click at [646, 461] on span "Not available" at bounding box center [664, 471] width 88 height 20
click at [755, 236] on span "Bulk update" at bounding box center [808, 244] width 125 height 18
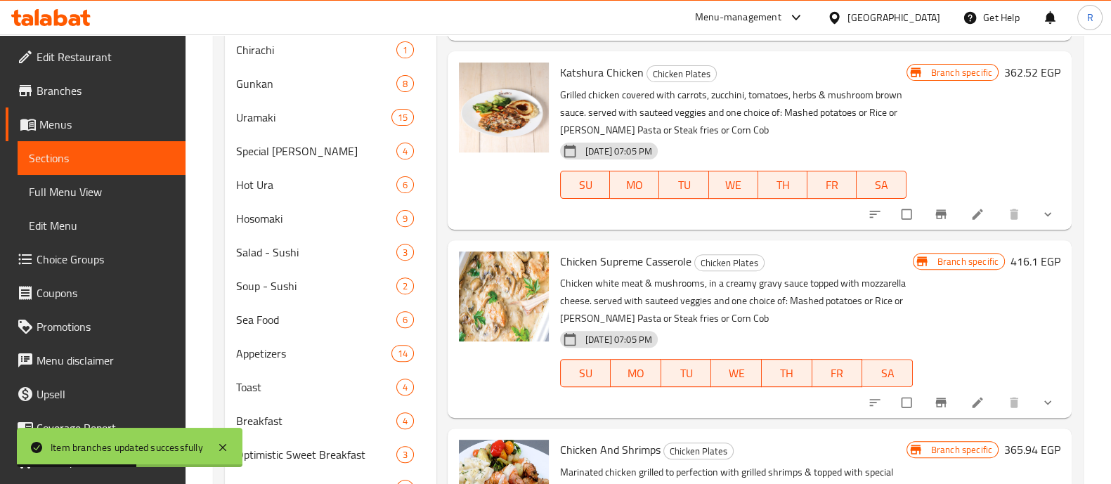
scroll to position [615, 0]
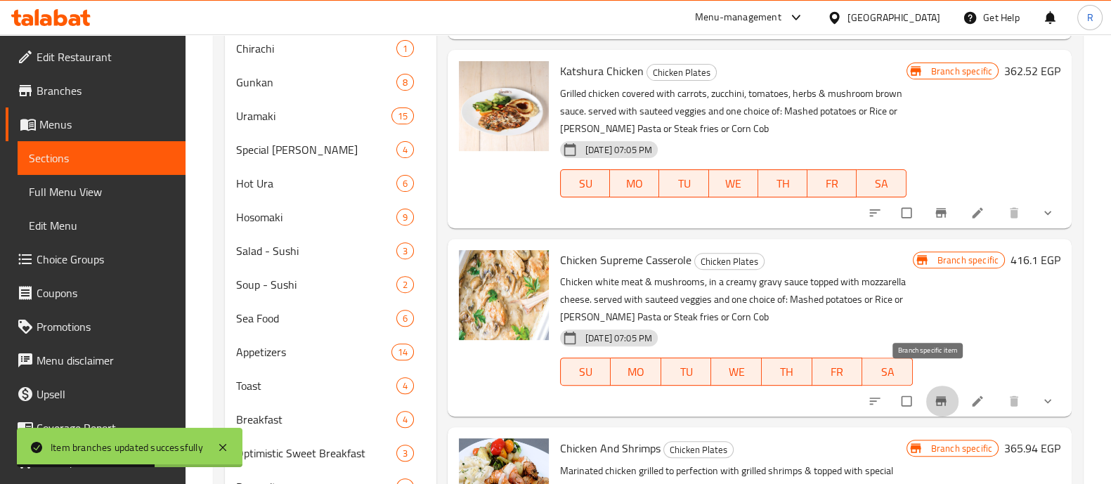
click at [934, 394] on icon "Branch-specific-item" at bounding box center [941, 401] width 14 height 14
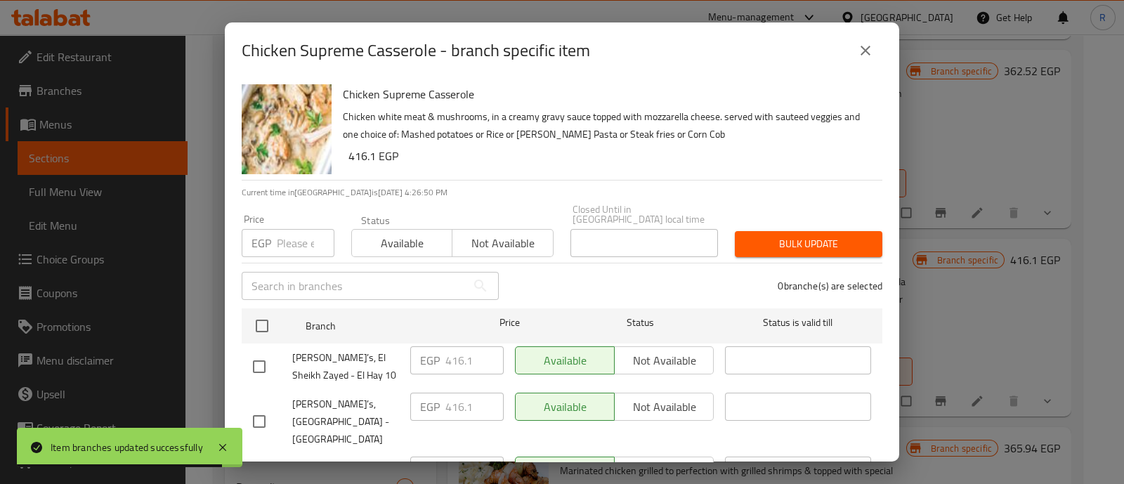
click at [261, 360] on input "checkbox" at bounding box center [259, 367] width 30 height 30
checkbox input "true"
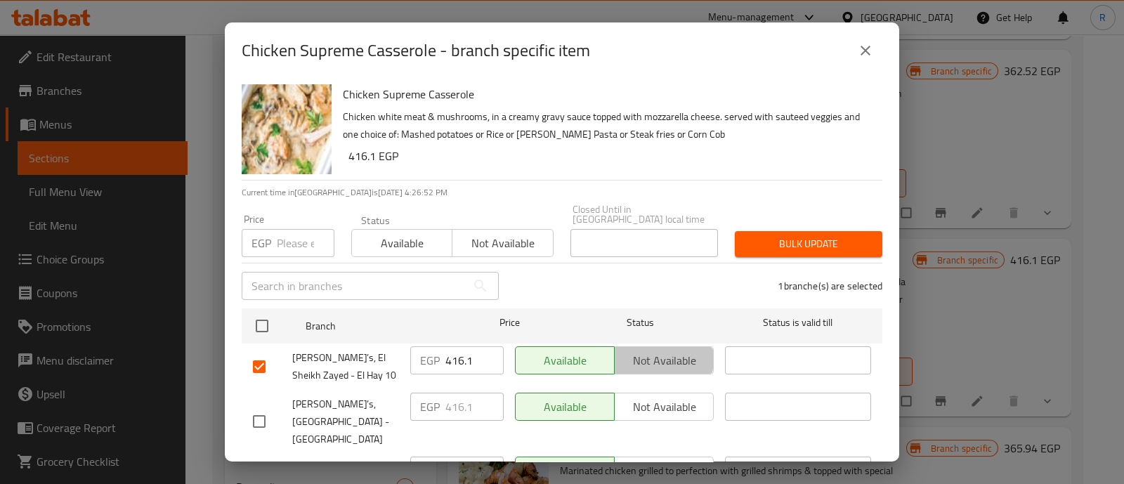
click at [641, 351] on span "Not available" at bounding box center [664, 361] width 88 height 20
click at [756, 240] on span "Bulk update" at bounding box center [808, 244] width 125 height 18
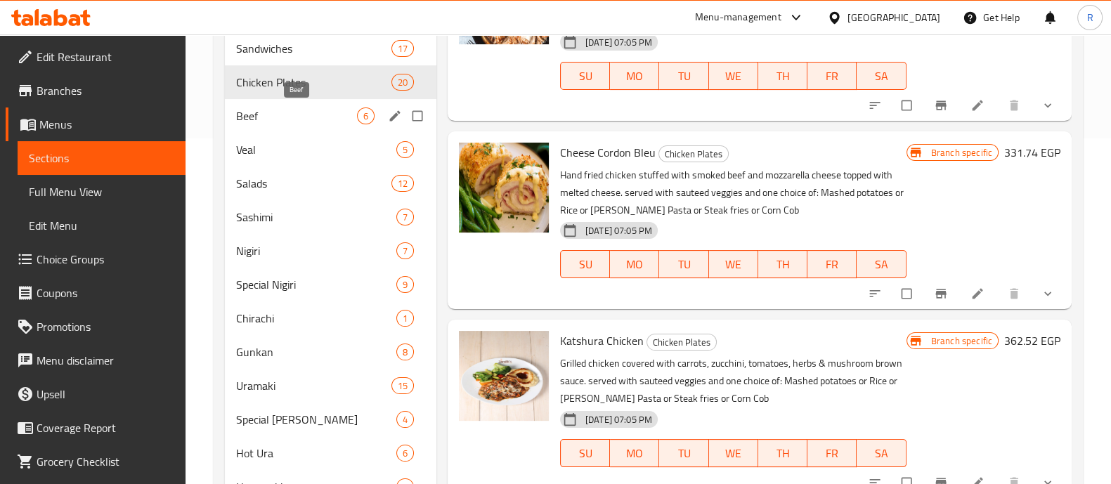
scroll to position [345, 0]
click at [274, 116] on span "Beef" at bounding box center [296, 116] width 121 height 17
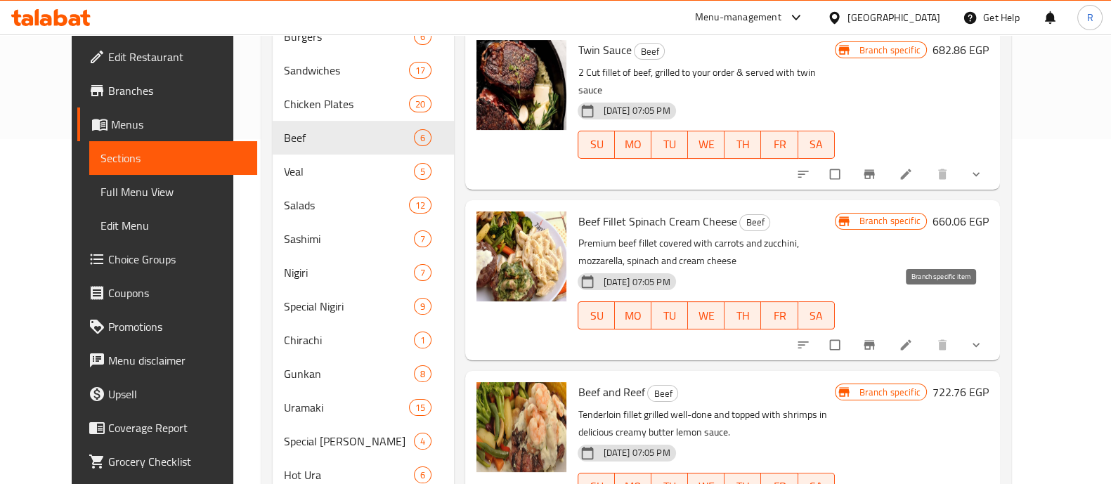
click at [876, 338] on icon "Branch-specific-item" at bounding box center [869, 345] width 14 height 14
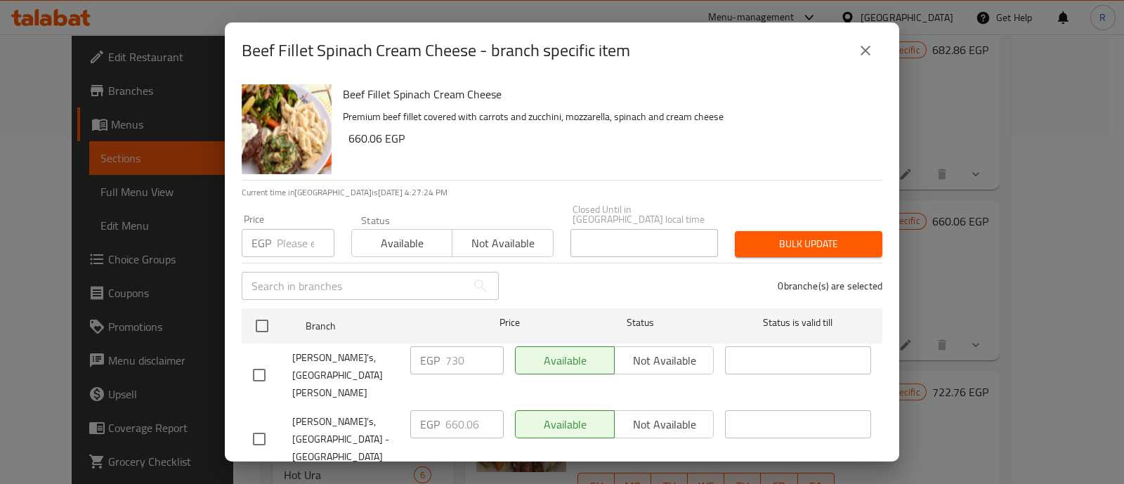
checkbox input "true"
click at [668, 478] on span "Not available" at bounding box center [664, 488] width 88 height 20
click at [812, 235] on span "Bulk update" at bounding box center [808, 244] width 125 height 18
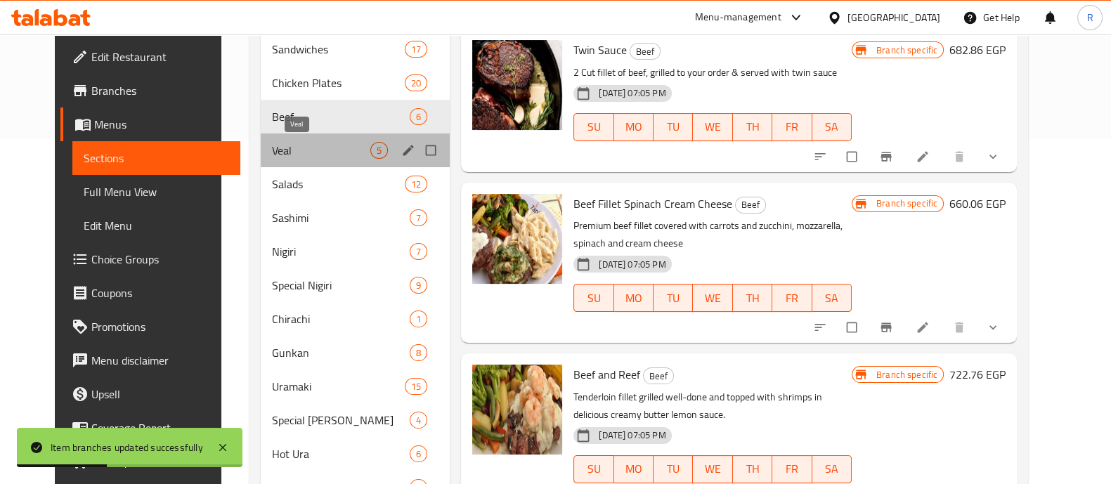
click at [272, 151] on span "Veal" at bounding box center [321, 150] width 98 height 17
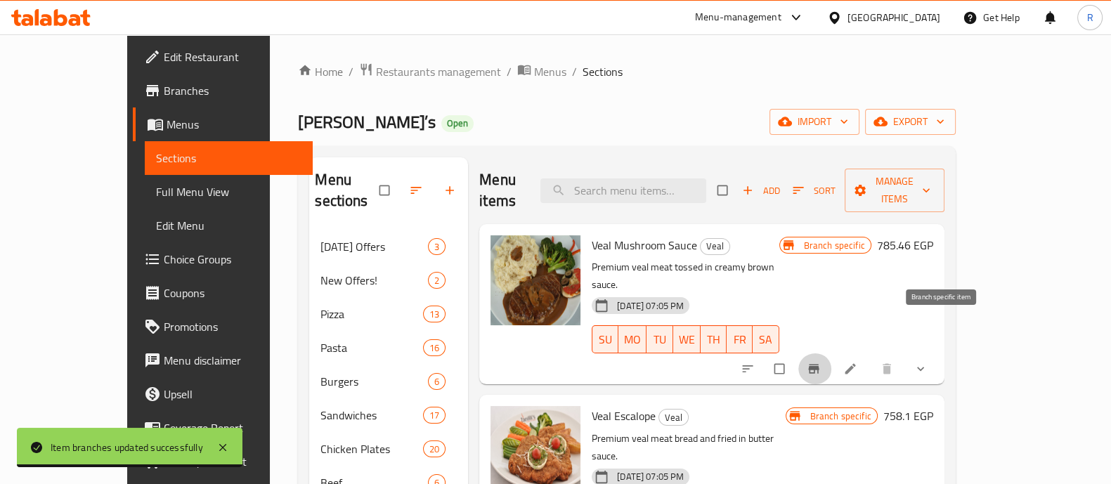
click at [832, 353] on button "Branch-specific-item" at bounding box center [815, 368] width 34 height 31
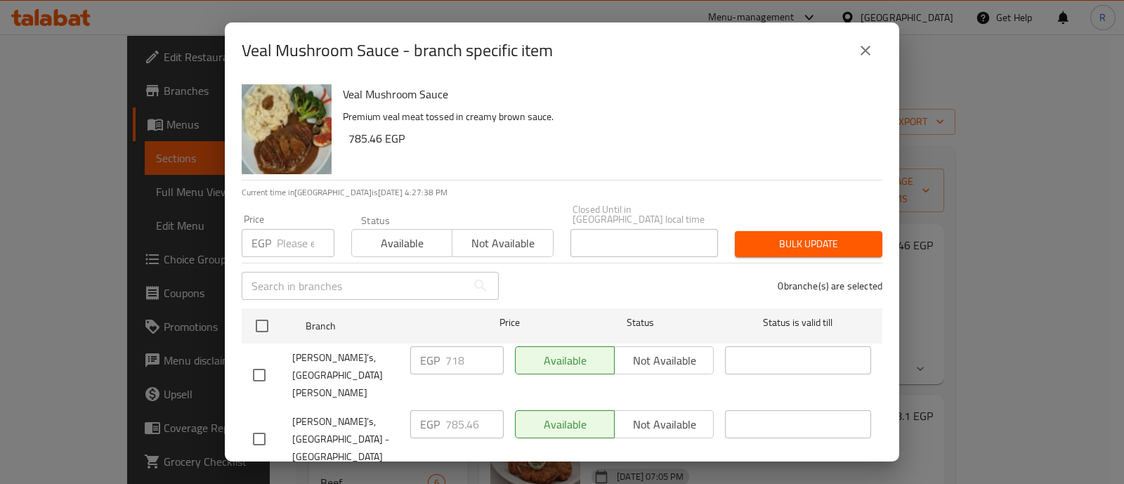
checkbox input "true"
click at [643, 478] on span "Not available" at bounding box center [664, 488] width 88 height 20
click at [766, 235] on span "Bulk update" at bounding box center [808, 244] width 125 height 18
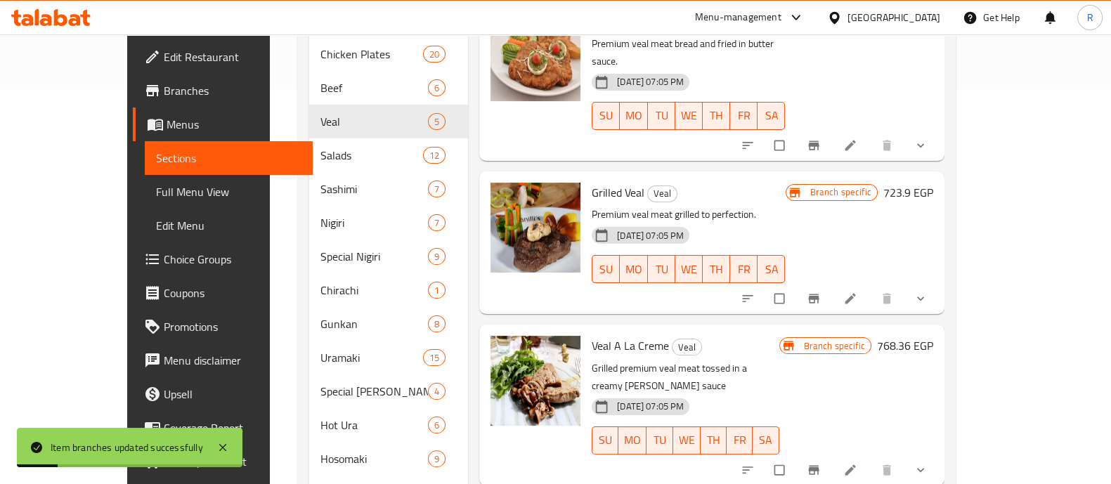
scroll to position [401, 0]
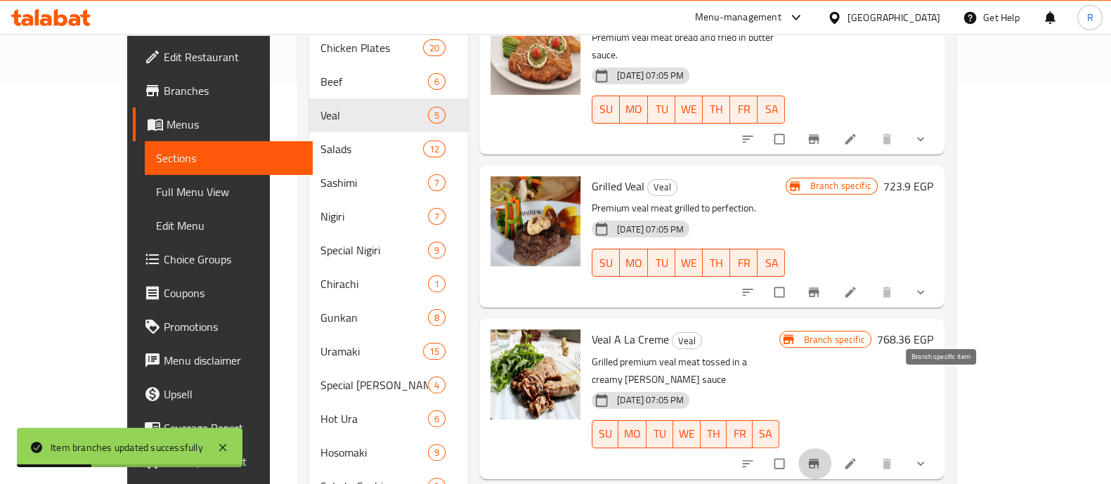
click at [820, 457] on icon "Branch-specific-item" at bounding box center [813, 464] width 14 height 14
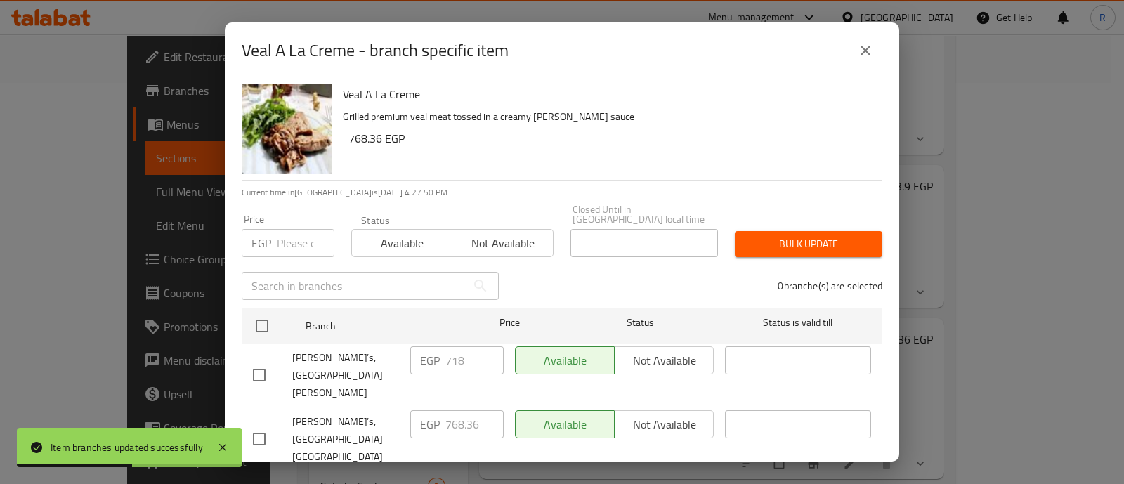
checkbox input "true"
click at [627, 478] on span "Not available" at bounding box center [664, 488] width 88 height 20
click at [748, 244] on button "Bulk update" at bounding box center [809, 244] width 148 height 26
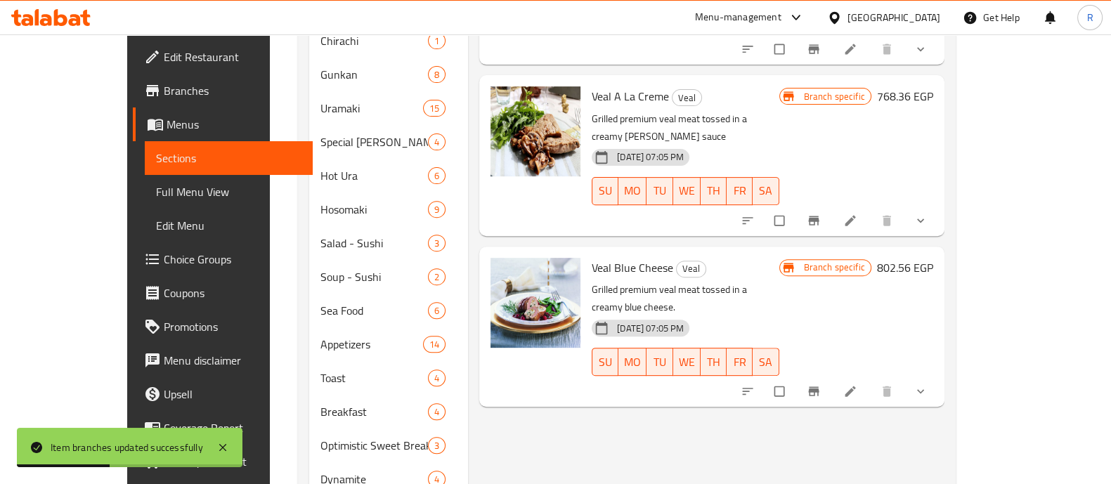
scroll to position [651, 0]
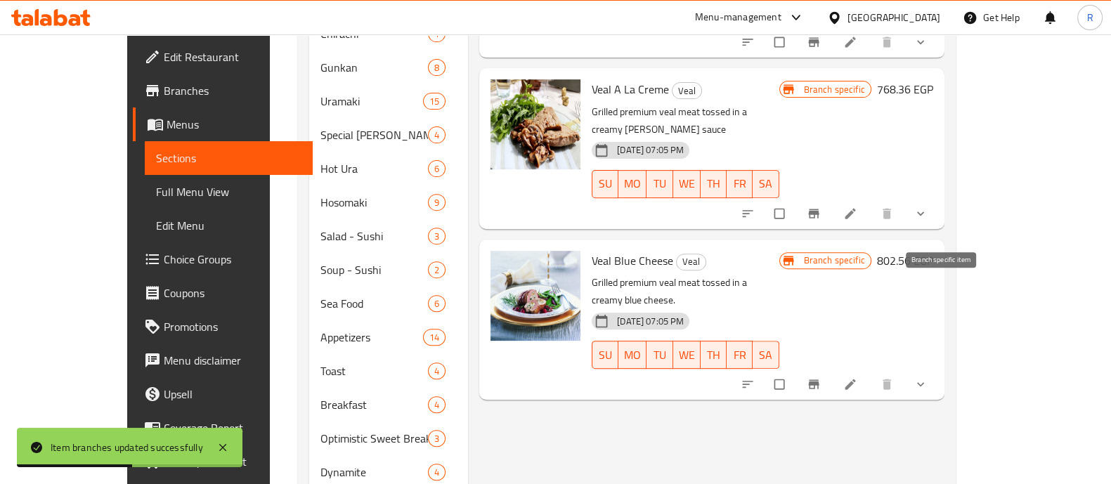
click at [832, 369] on button "Branch-specific-item" at bounding box center [815, 384] width 34 height 31
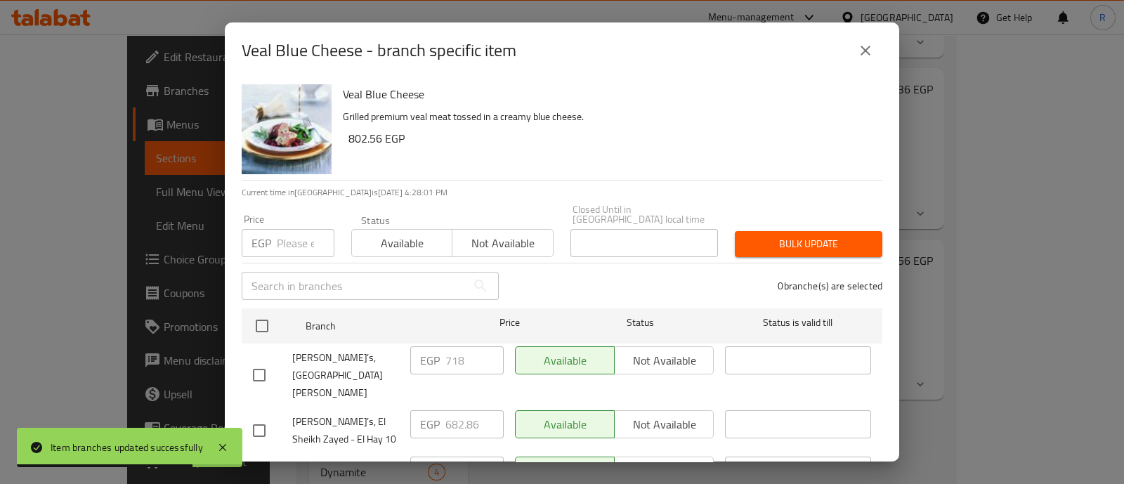
click at [258, 416] on input "checkbox" at bounding box center [259, 431] width 30 height 30
checkbox input "true"
click at [636, 410] on button "Not available" at bounding box center [664, 424] width 100 height 28
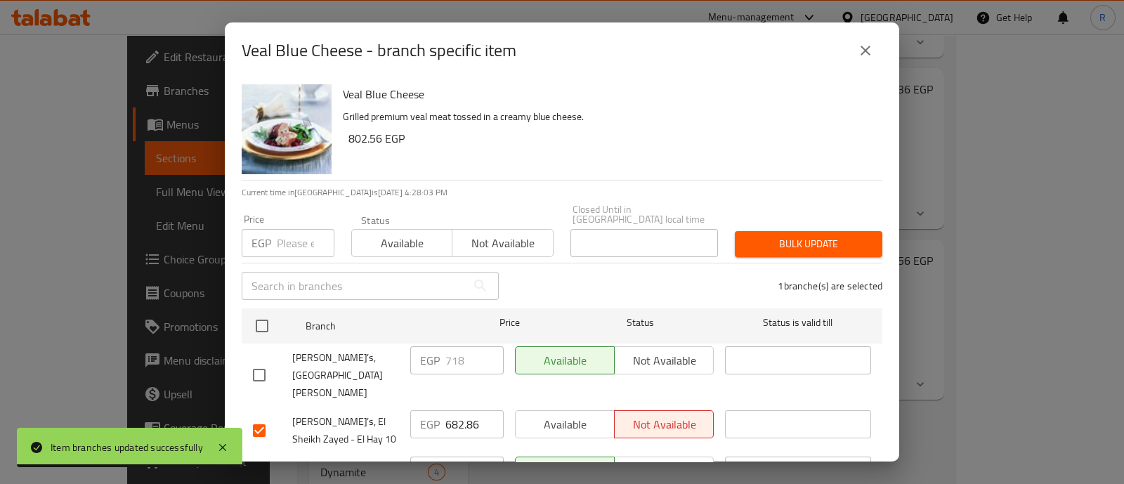
click at [759, 245] on button "Bulk update" at bounding box center [809, 244] width 148 height 26
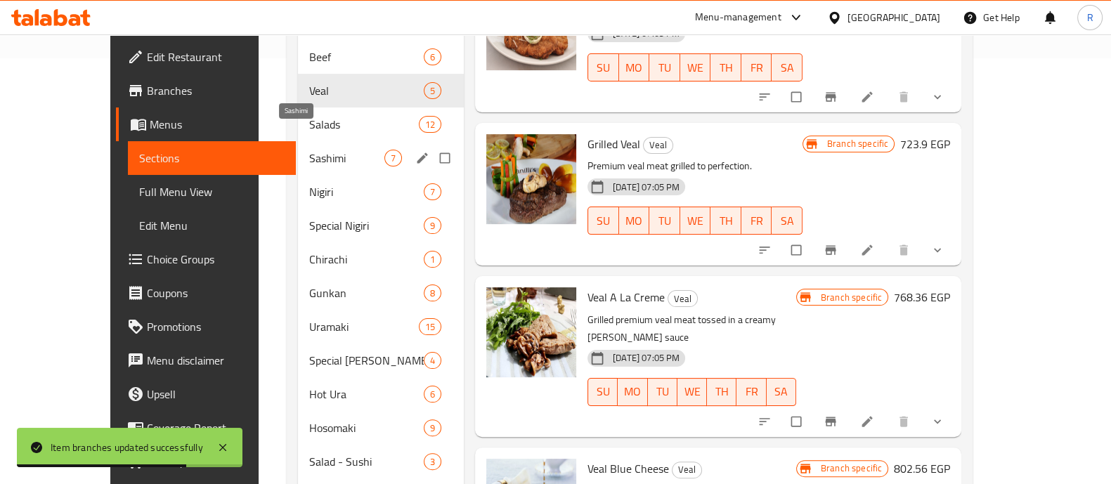
scroll to position [419, 0]
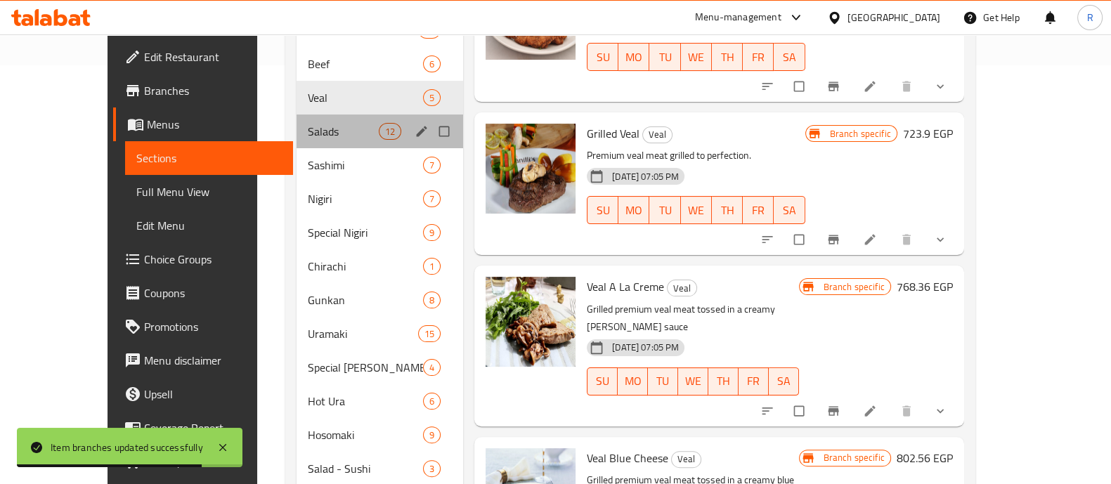
click at [296, 122] on div "Salads 12" at bounding box center [379, 132] width 167 height 34
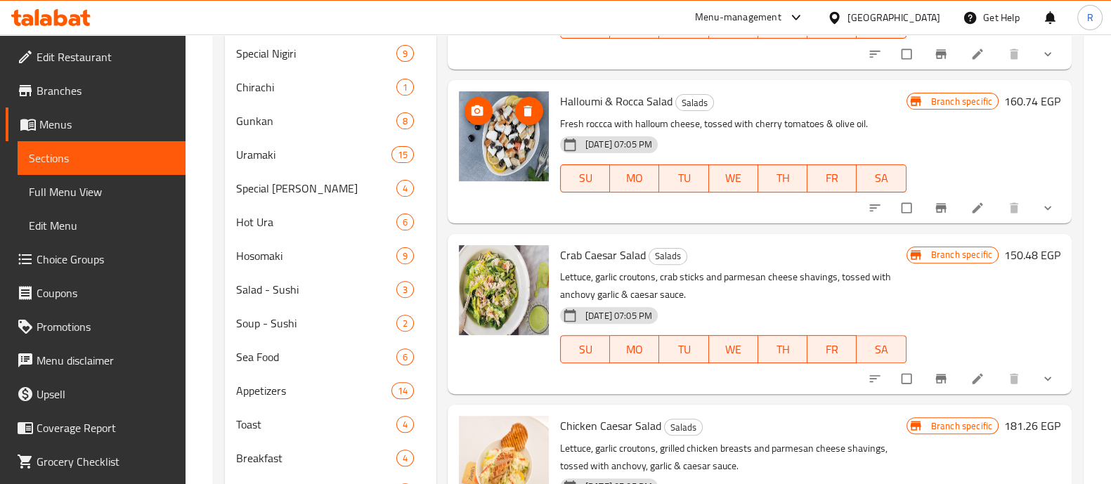
scroll to position [386, 0]
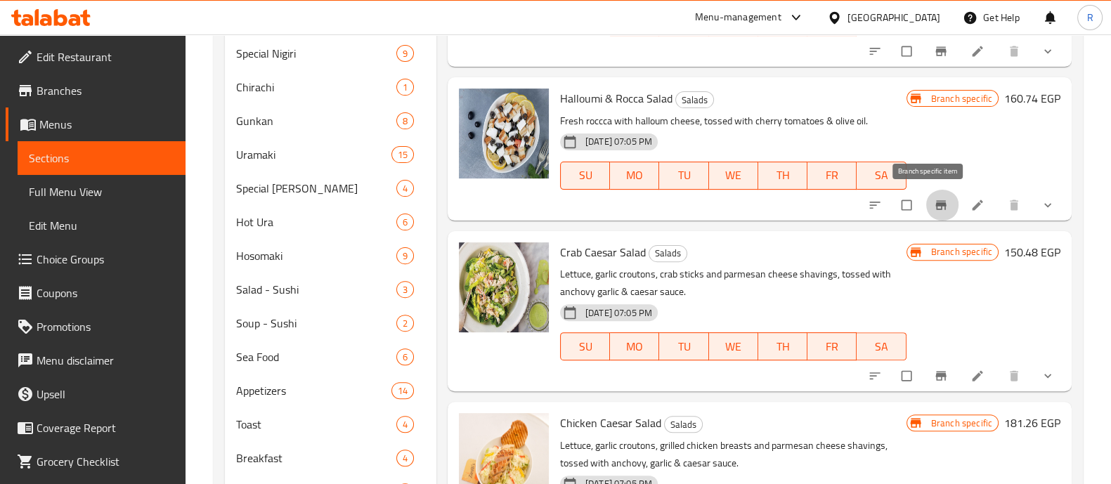
click at [934, 202] on icon "Branch-specific-item" at bounding box center [941, 205] width 14 height 14
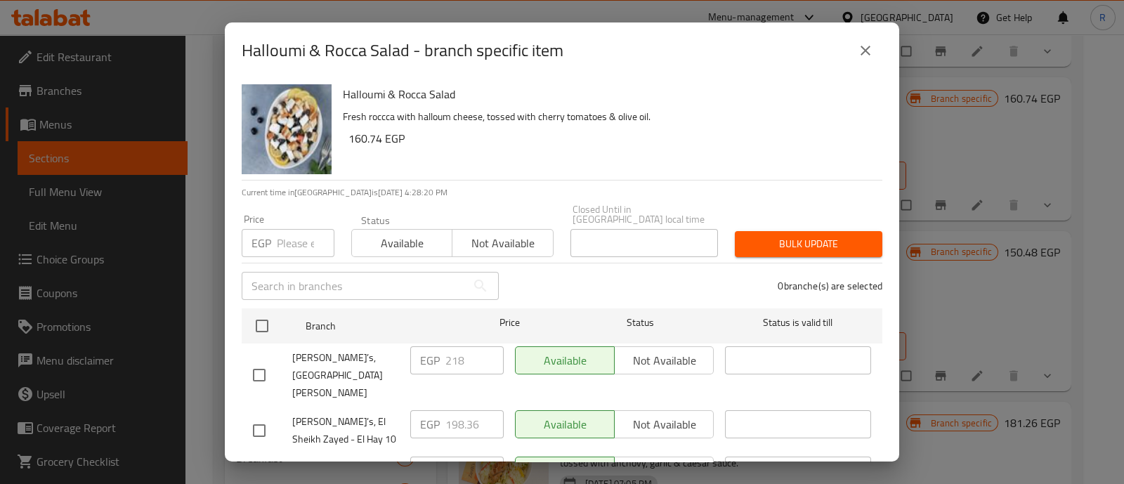
click at [259, 416] on input "checkbox" at bounding box center [259, 431] width 30 height 30
checkbox input "true"
click at [649, 414] on span "Not available" at bounding box center [664, 424] width 88 height 20
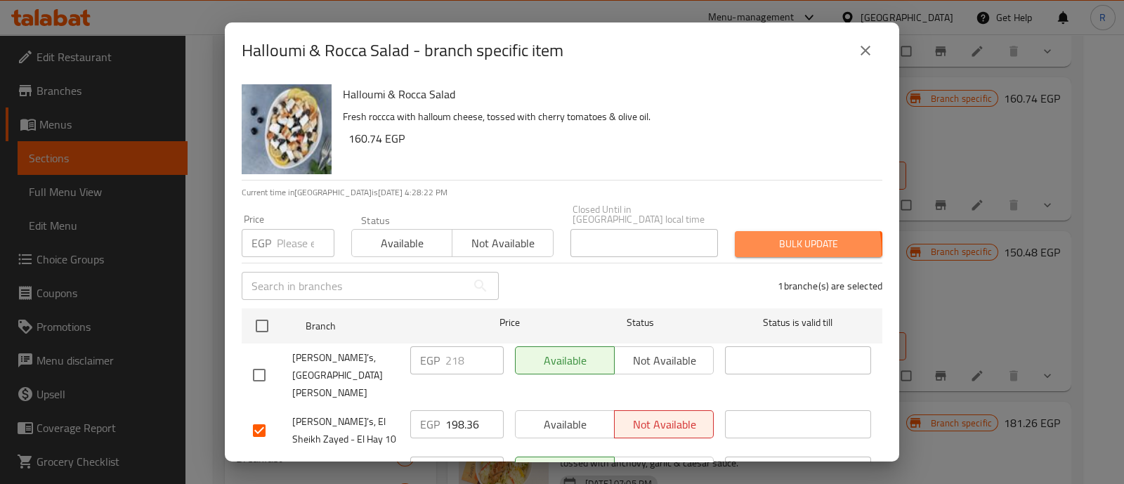
click at [747, 242] on span "Bulk update" at bounding box center [808, 244] width 125 height 18
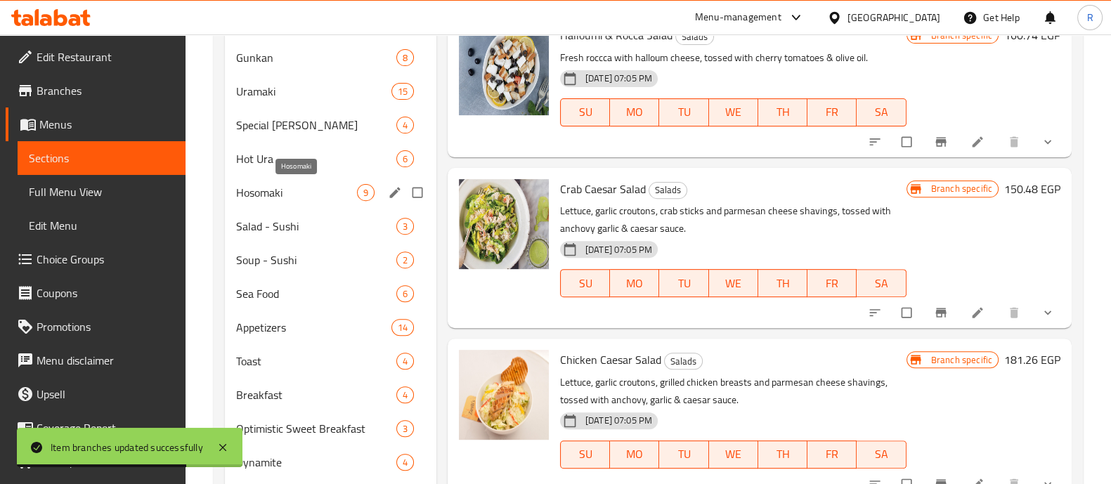
scroll to position [642, 0]
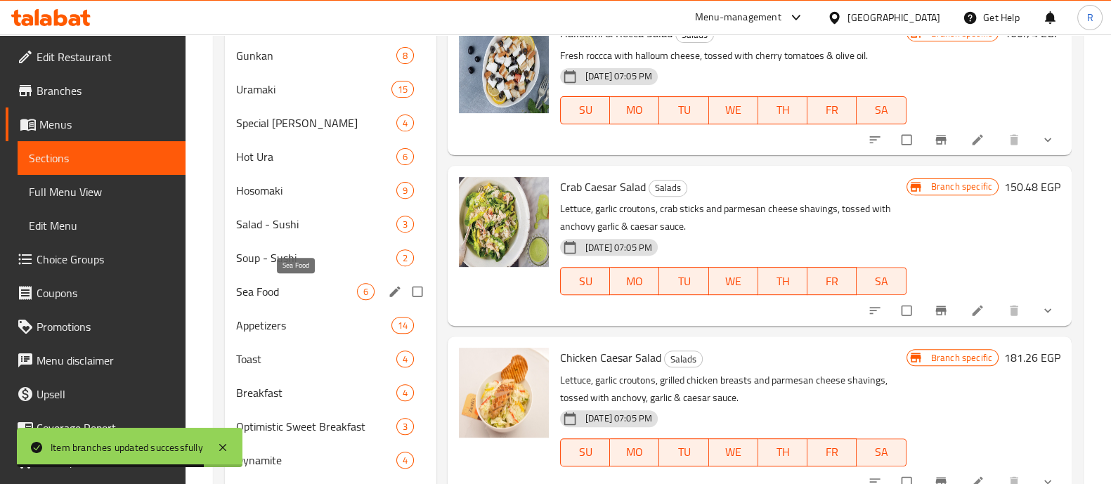
click at [270, 283] on span "Sea Food" at bounding box center [296, 291] width 121 height 17
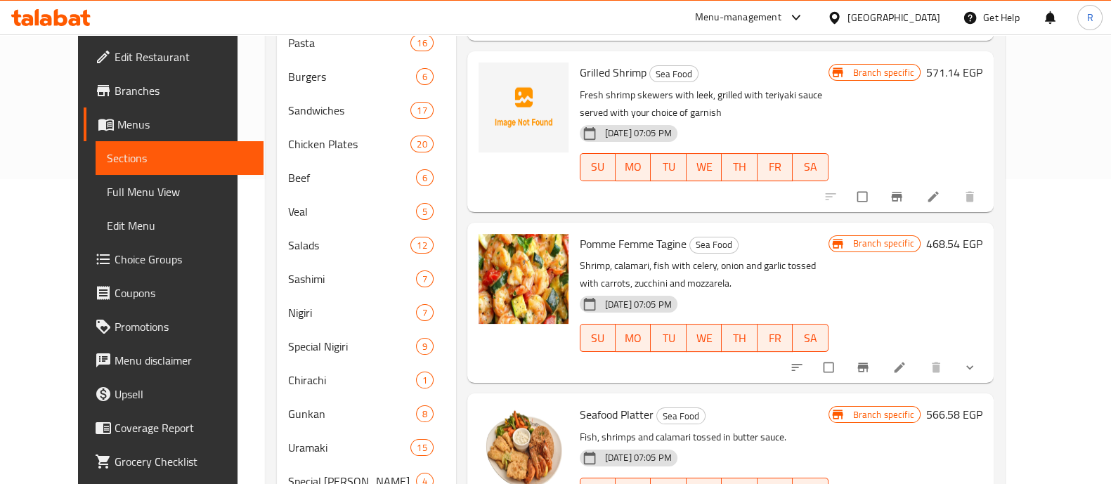
scroll to position [301, 0]
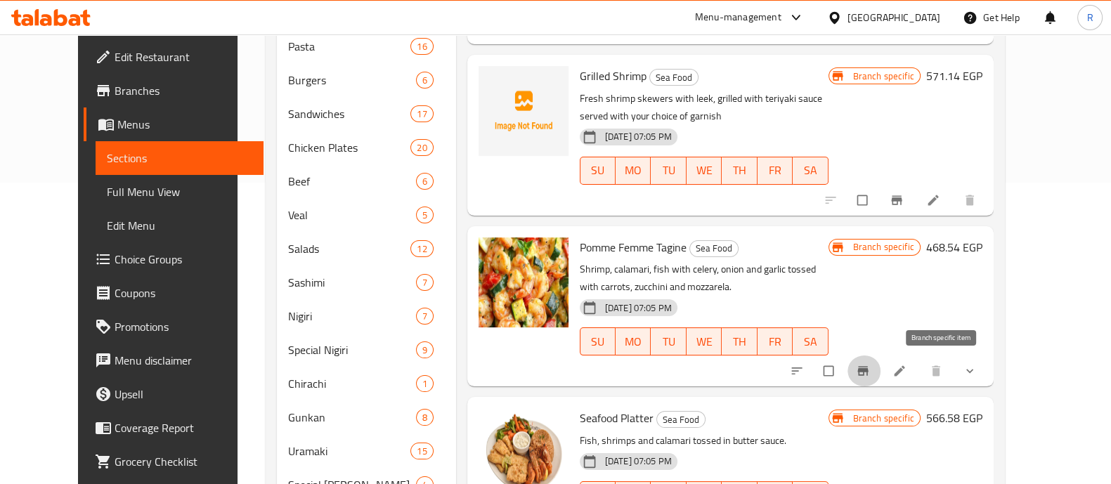
click at [868, 369] on icon "Branch-specific-item" at bounding box center [862, 371] width 11 height 9
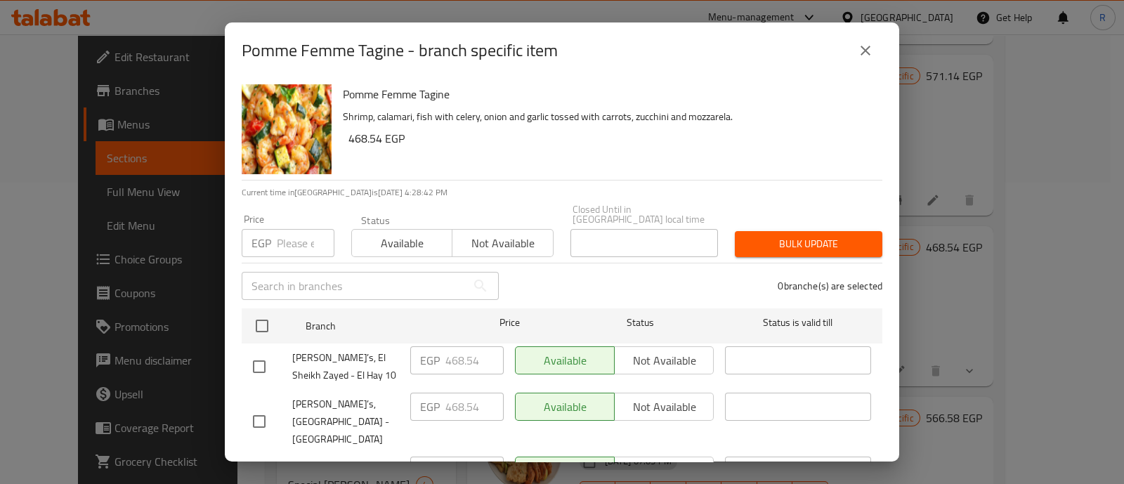
click at [261, 352] on input "checkbox" at bounding box center [259, 367] width 30 height 30
checkbox input "true"
click at [652, 354] on span "Not available" at bounding box center [664, 361] width 88 height 20
click at [743, 247] on div "Bulk update" at bounding box center [808, 244] width 164 height 43
click at [746, 239] on span "Bulk update" at bounding box center [808, 244] width 125 height 18
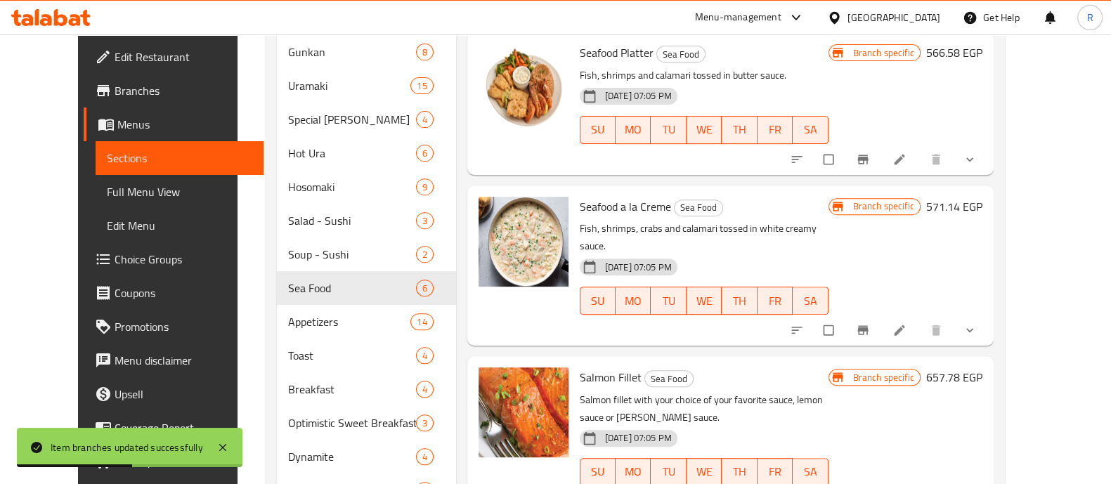
scroll to position [668, 0]
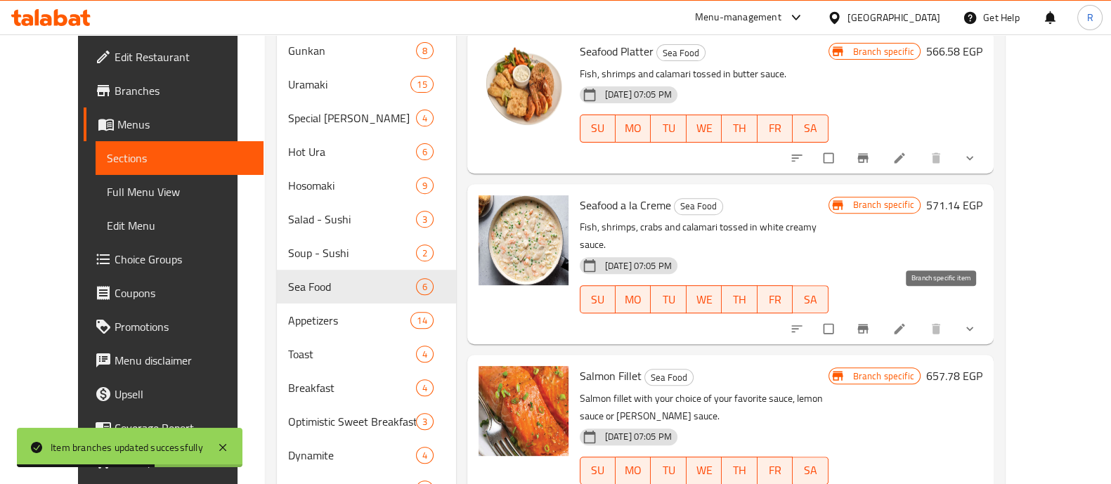
click at [868, 324] on icon "Branch-specific-item" at bounding box center [862, 328] width 11 height 9
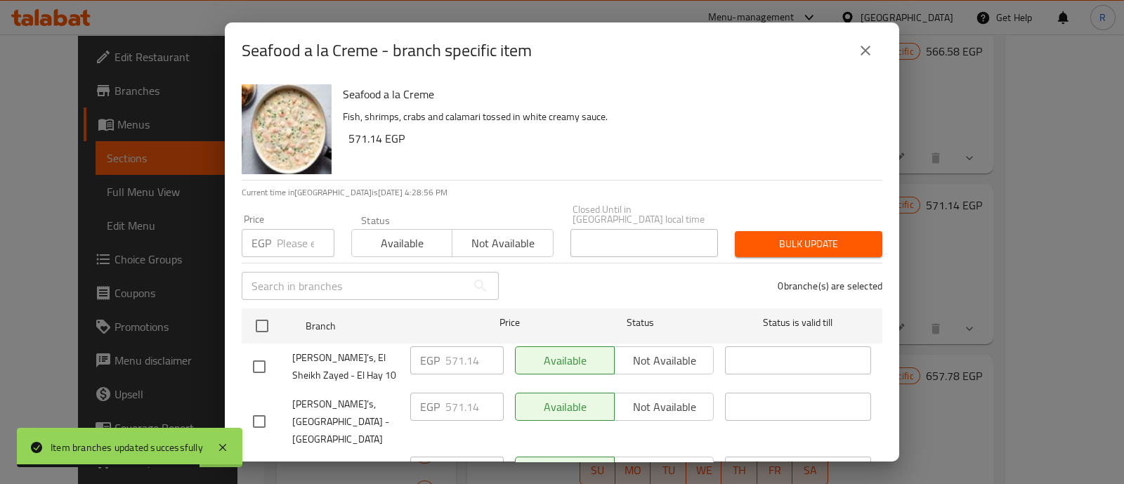
click at [259, 352] on input "checkbox" at bounding box center [259, 367] width 30 height 30
checkbox input "true"
click at [627, 351] on span "Not available" at bounding box center [664, 361] width 88 height 20
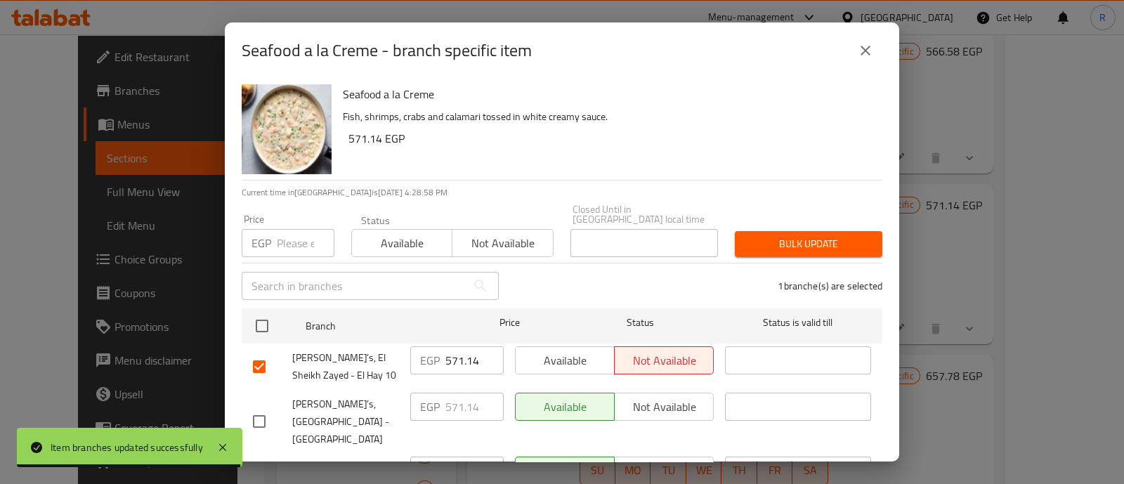
click at [752, 240] on span "Bulk update" at bounding box center [808, 244] width 125 height 18
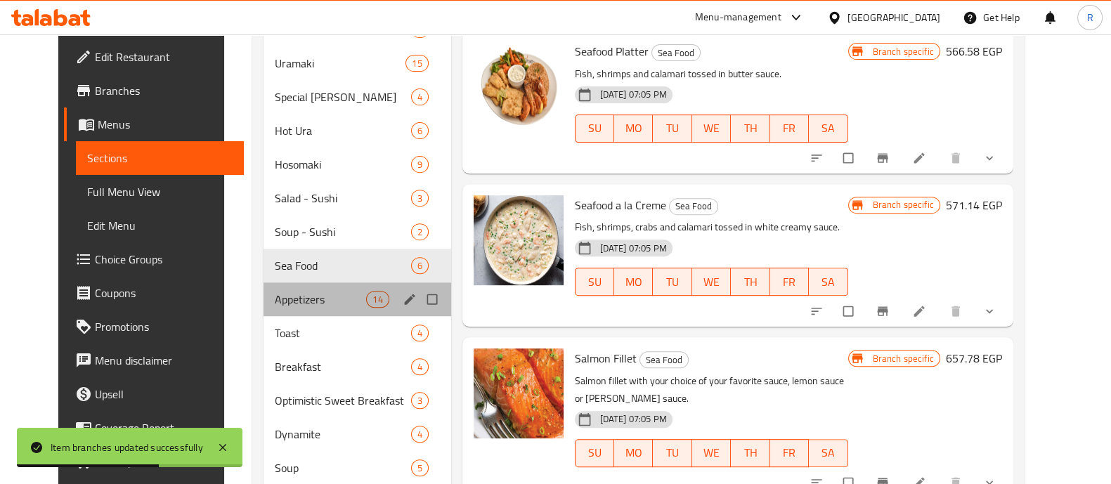
click at [277, 307] on div "Appetizers 14" at bounding box center [357, 299] width 188 height 34
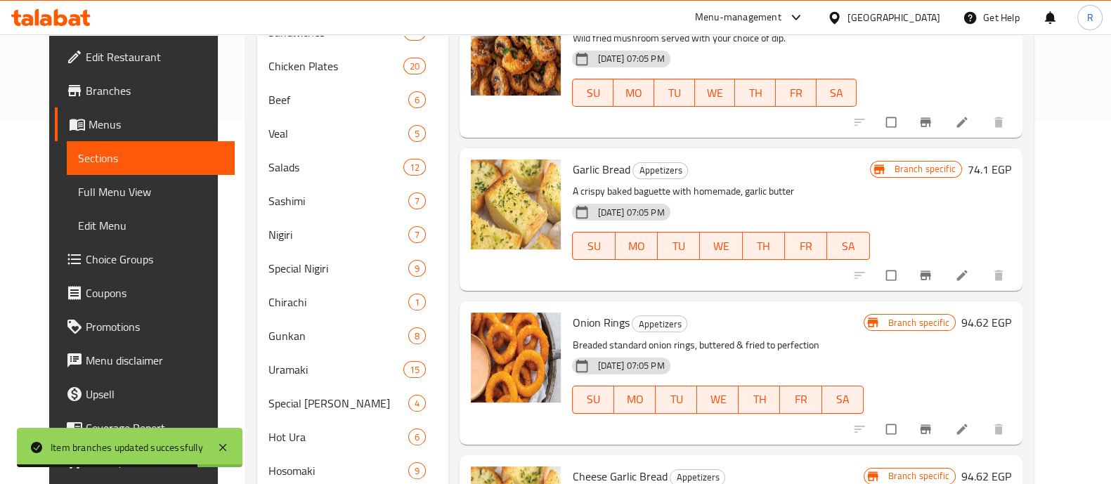
scroll to position [361, 0]
click at [932, 436] on icon "Branch-specific-item" at bounding box center [925, 430] width 14 height 14
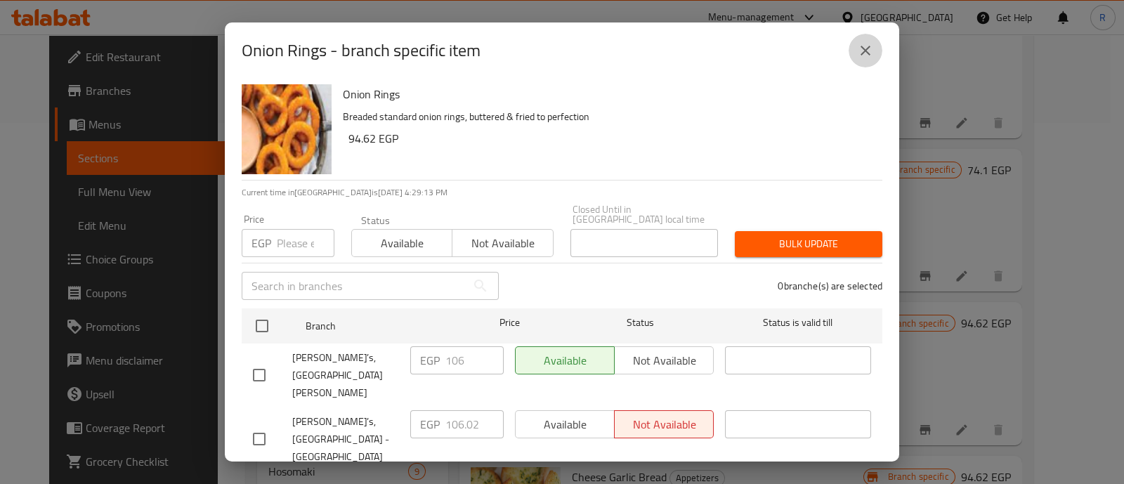
click at [861, 52] on icon "close" at bounding box center [865, 50] width 17 height 17
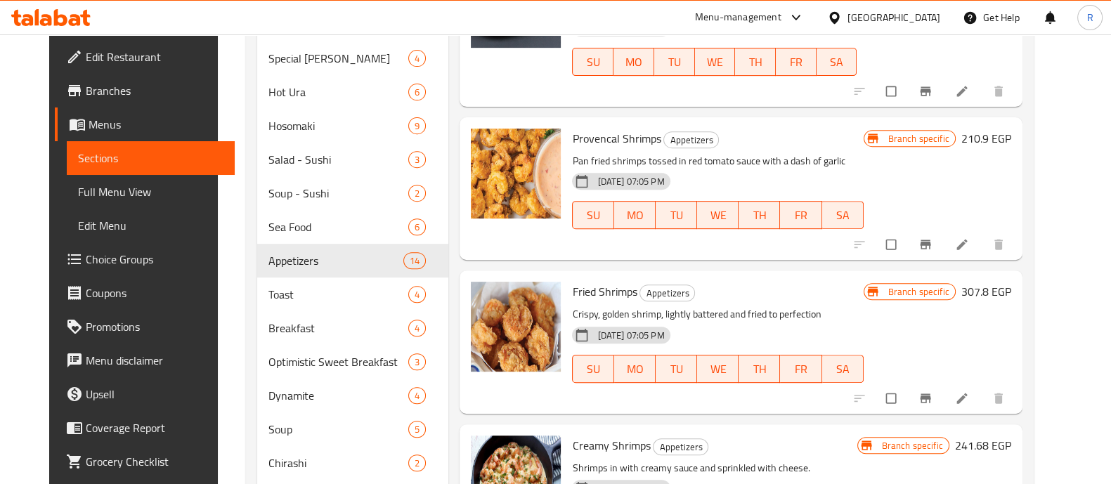
scroll to position [707, 0]
click at [930, 393] on icon "Branch-specific-item" at bounding box center [925, 397] width 11 height 9
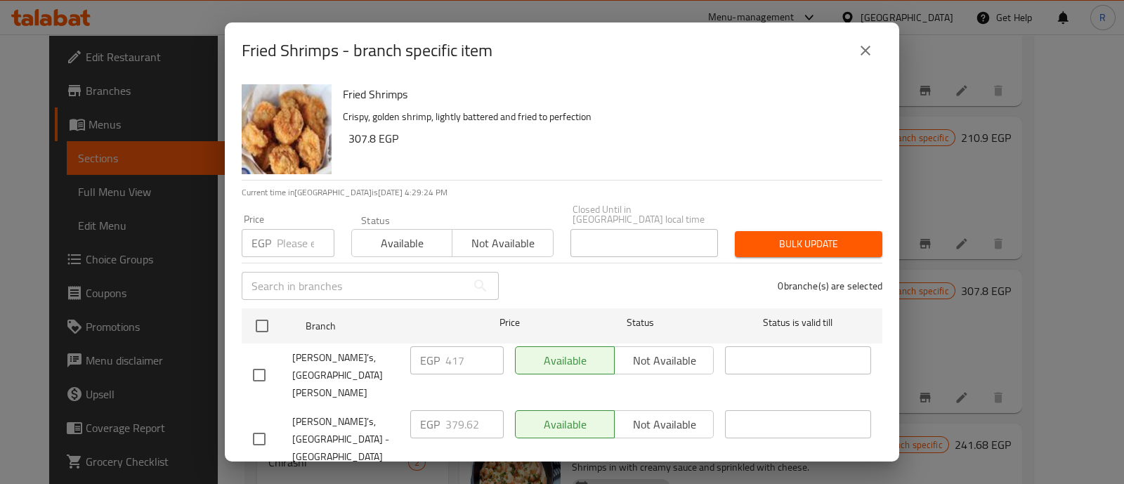
checkbox input "true"
click at [673, 478] on span "Not available" at bounding box center [664, 488] width 88 height 20
click at [804, 235] on span "Bulk update" at bounding box center [808, 244] width 125 height 18
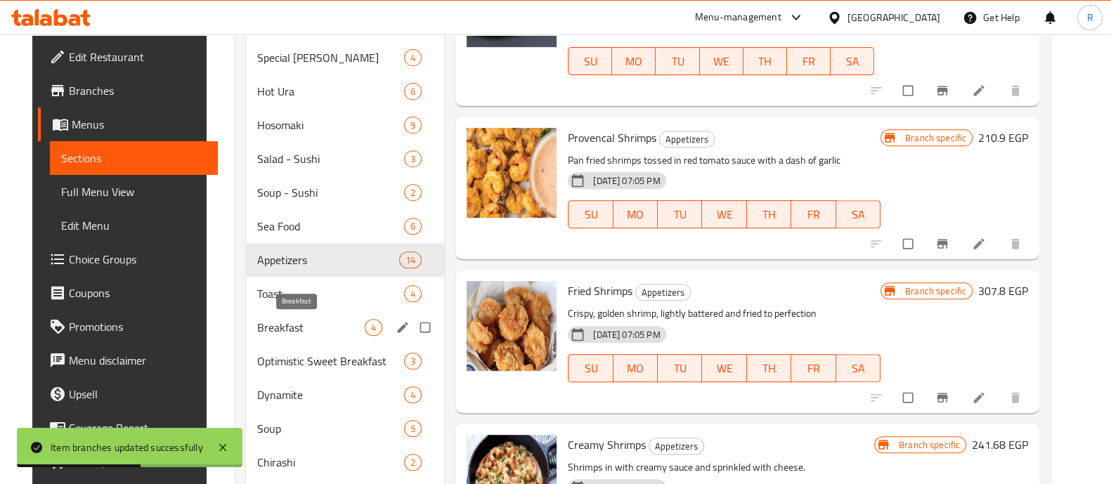
click at [276, 332] on span "Breakfast" at bounding box center [310, 327] width 107 height 17
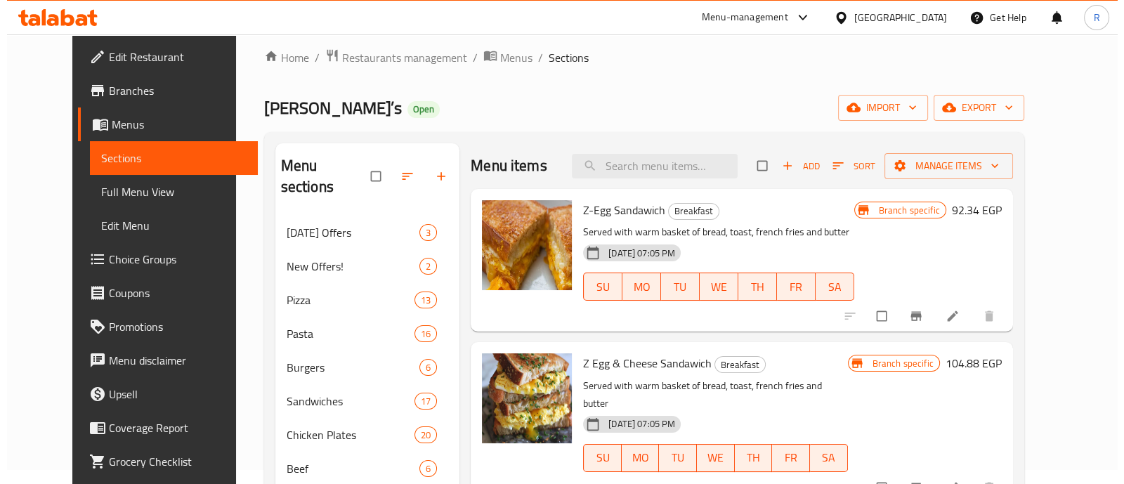
scroll to position [13, 0]
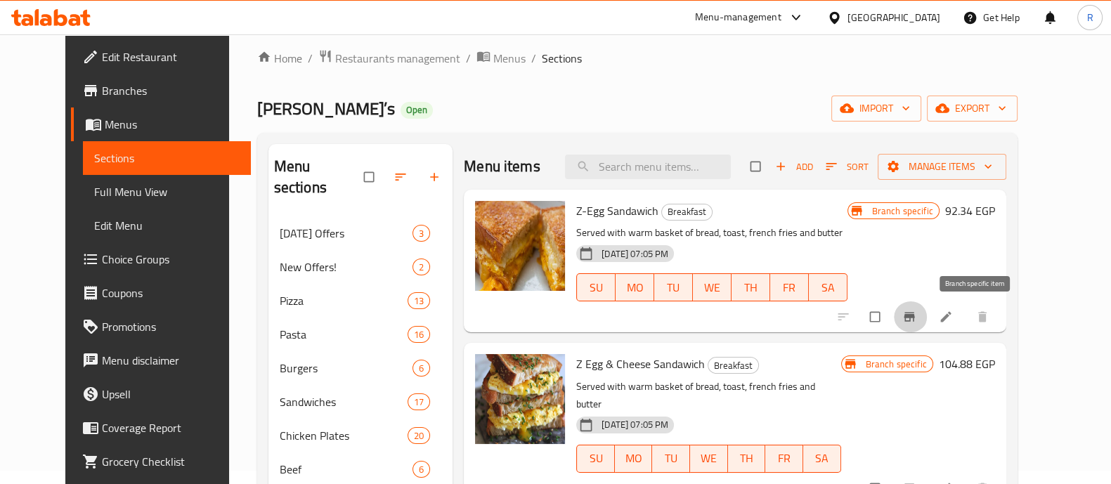
click at [927, 314] on button "Branch-specific-item" at bounding box center [911, 316] width 34 height 31
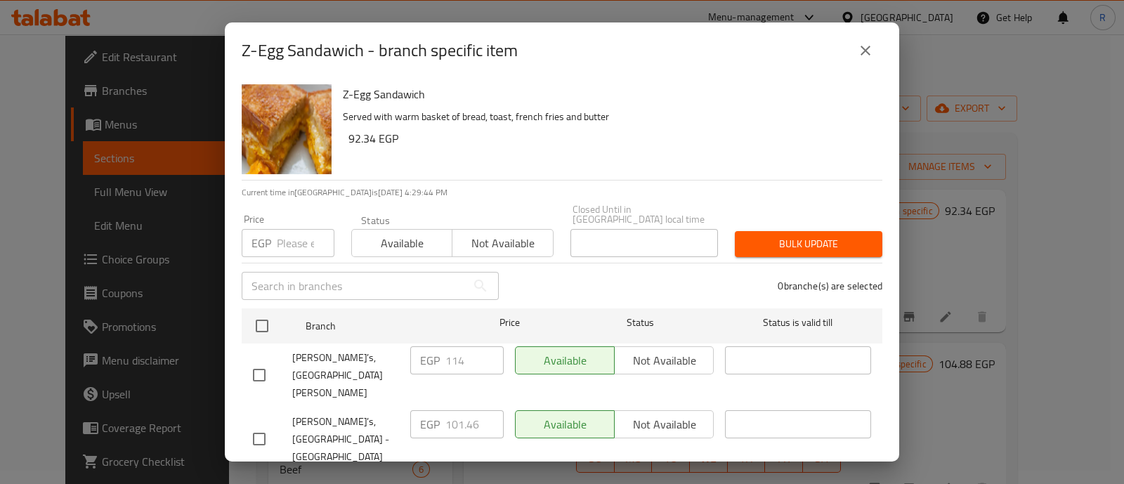
checkbox input "true"
click at [657, 478] on span "Not available" at bounding box center [664, 488] width 88 height 20
click at [782, 235] on span "Bulk update" at bounding box center [808, 244] width 125 height 18
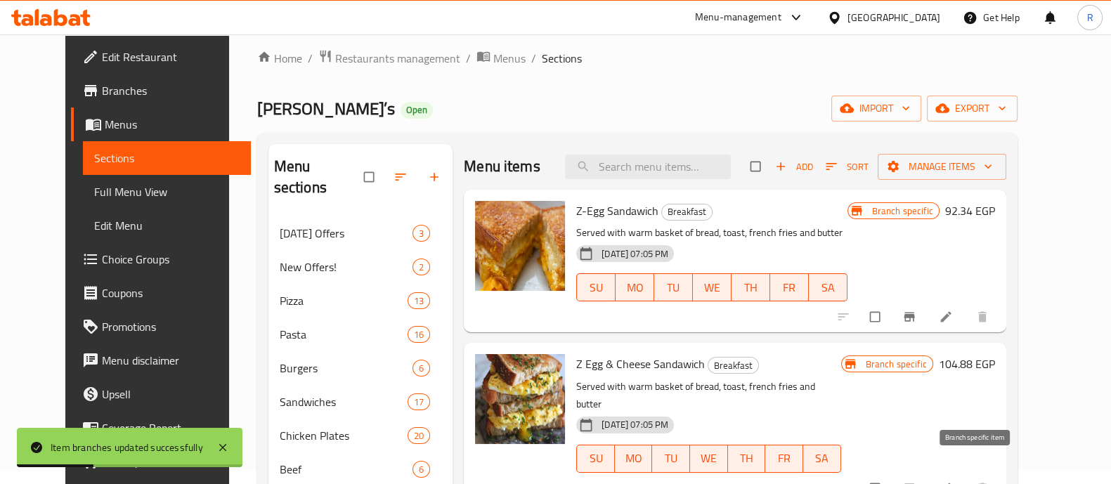
click at [916, 481] on icon "Branch-specific-item" at bounding box center [909, 488] width 14 height 14
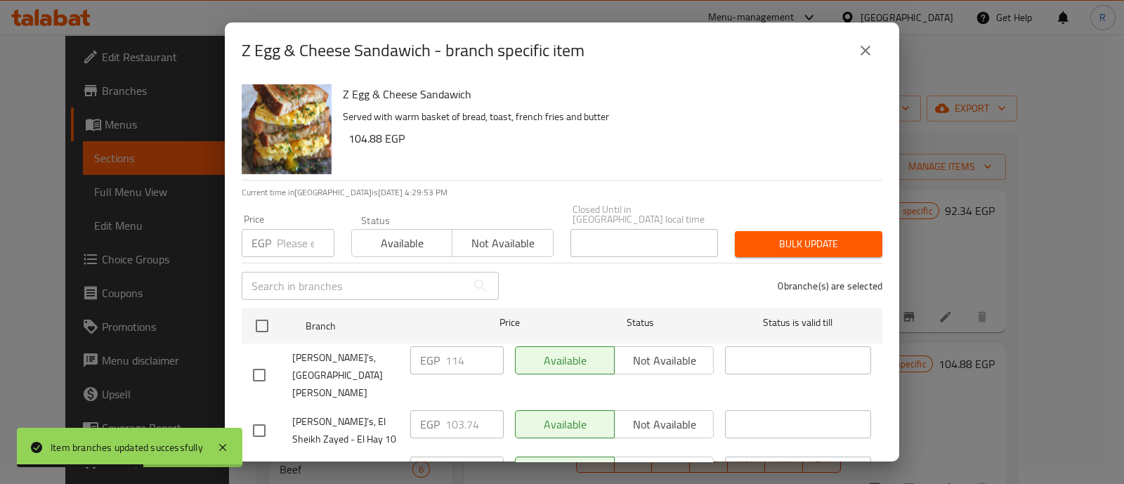
click at [263, 416] on input "checkbox" at bounding box center [259, 431] width 30 height 30
checkbox input "true"
click at [642, 414] on span "Not available" at bounding box center [664, 424] width 88 height 20
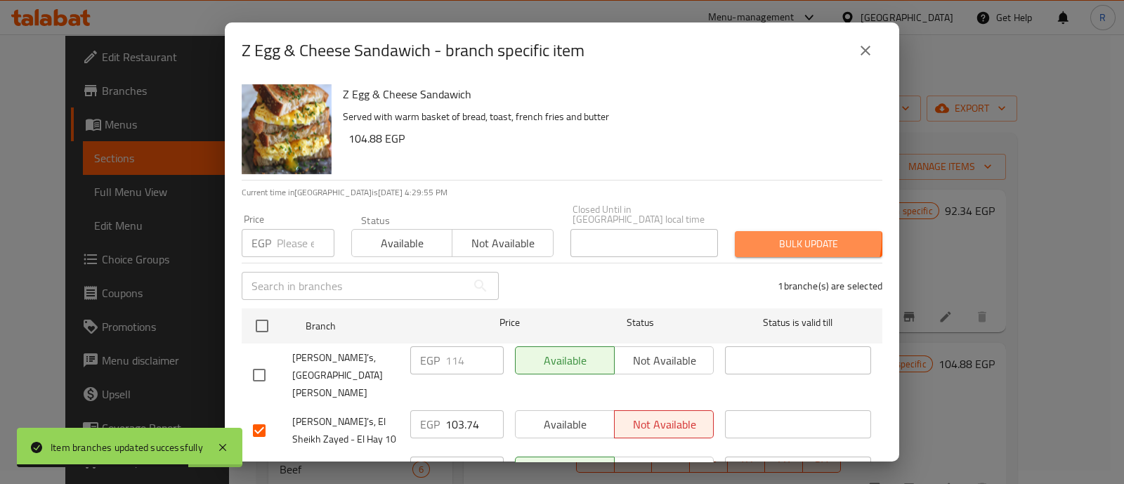
click at [773, 235] on span "Bulk update" at bounding box center [808, 244] width 125 height 18
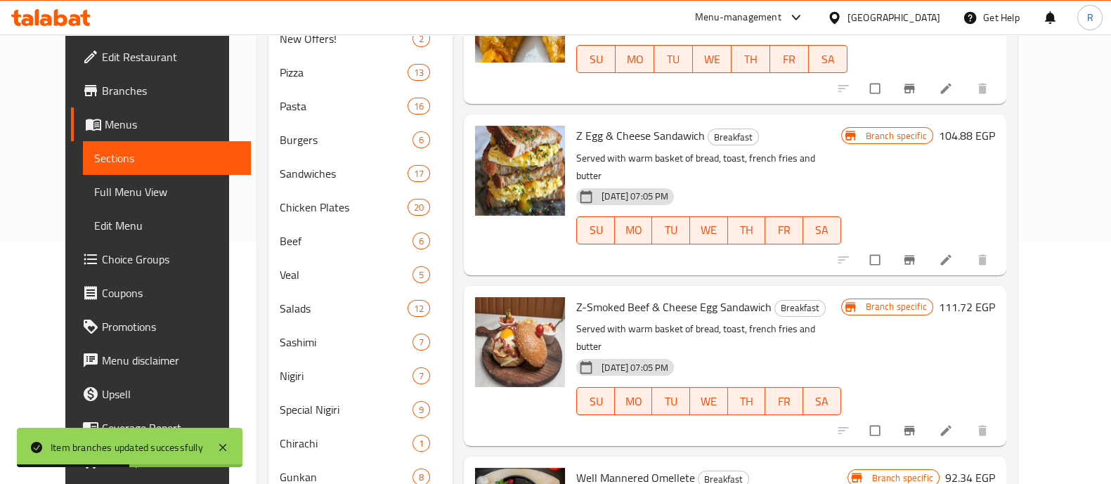
scroll to position [242, 0]
click at [916, 423] on icon "Branch-specific-item" at bounding box center [909, 430] width 14 height 14
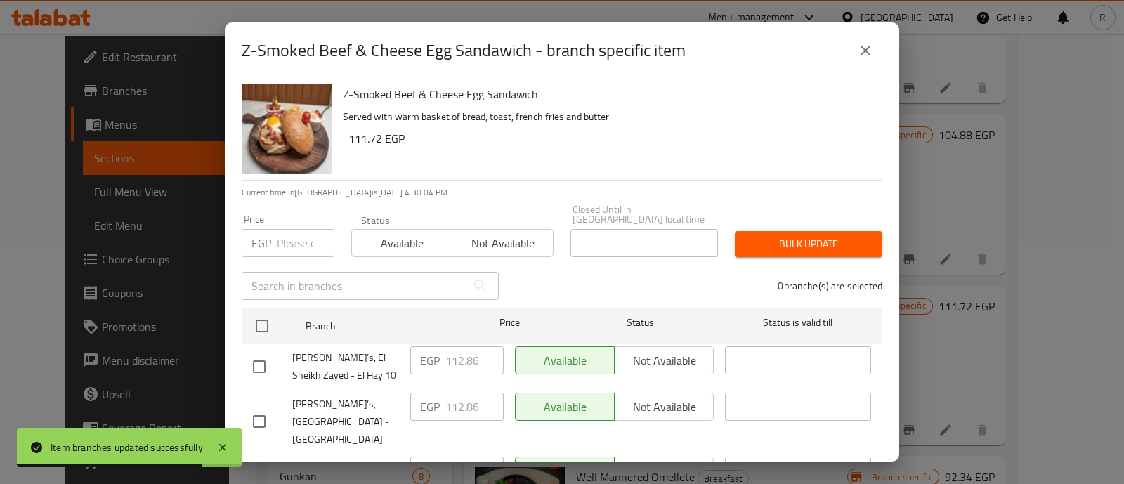
click at [263, 353] on input "checkbox" at bounding box center [259, 367] width 30 height 30
checkbox input "true"
click at [622, 351] on span "Not available" at bounding box center [664, 361] width 88 height 20
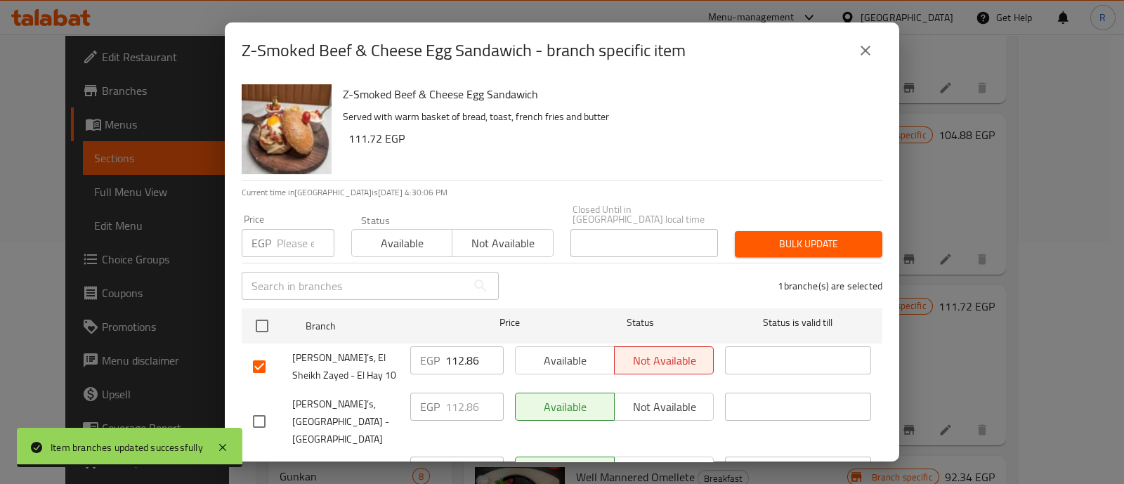
click at [769, 244] on button "Bulk update" at bounding box center [809, 244] width 148 height 26
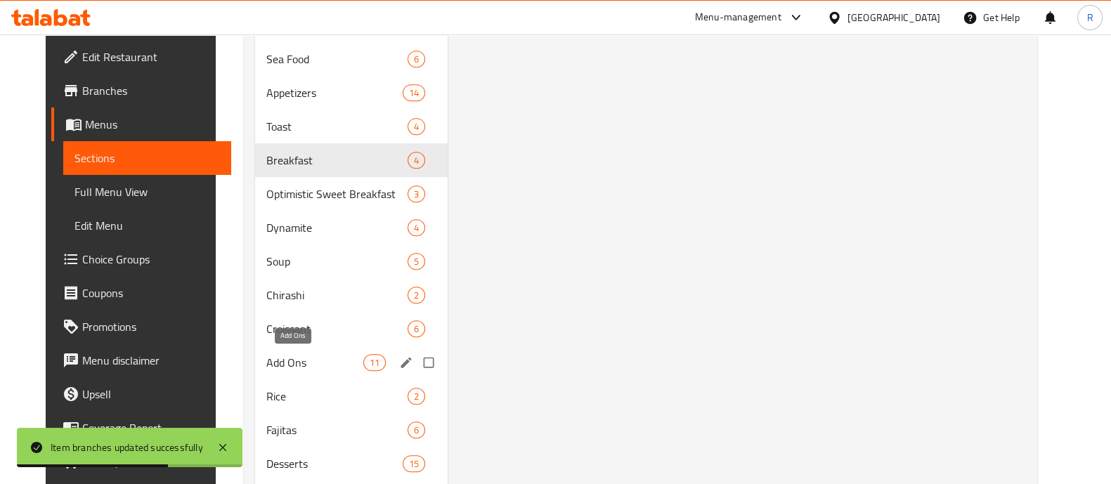
scroll to position [939, 0]
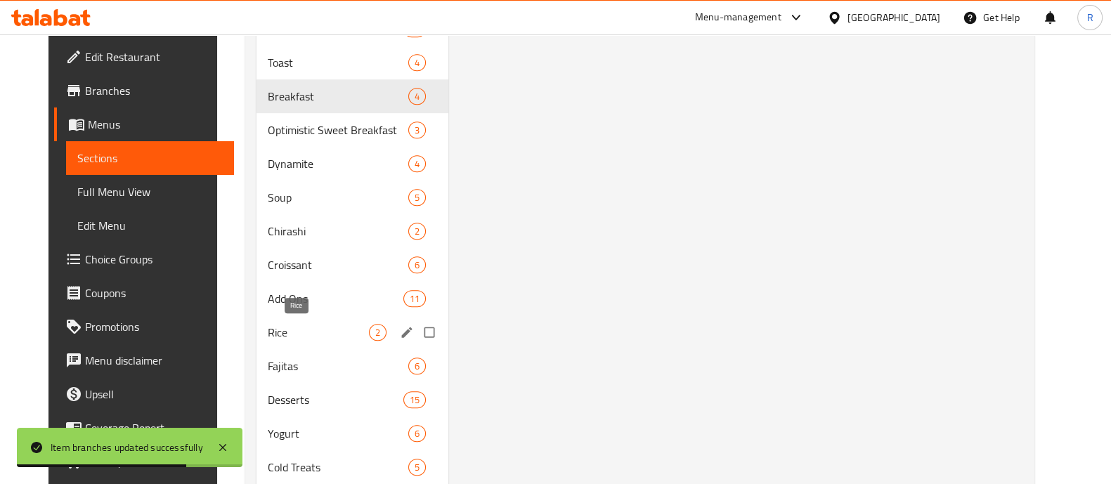
click at [284, 337] on span "Rice" at bounding box center [318, 332] width 101 height 17
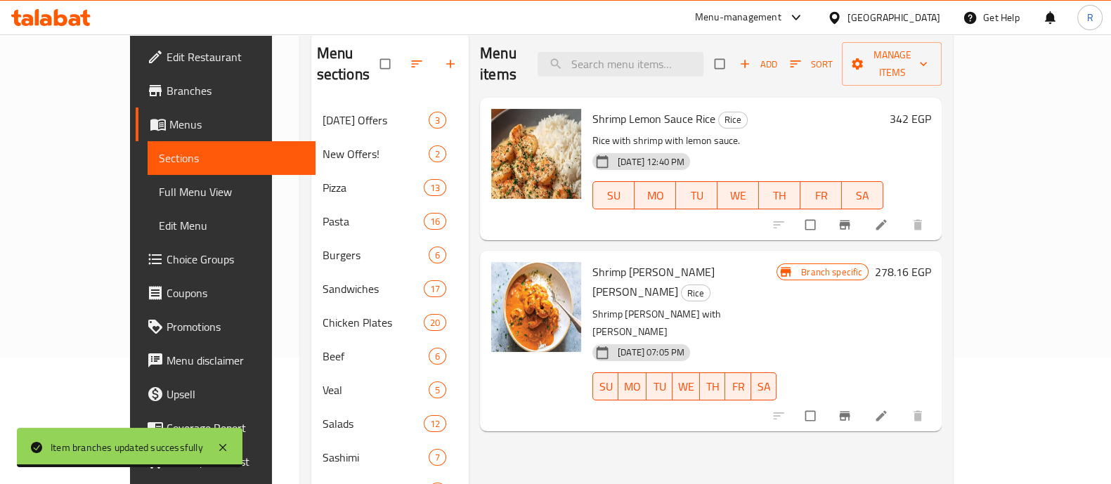
scroll to position [126, 0]
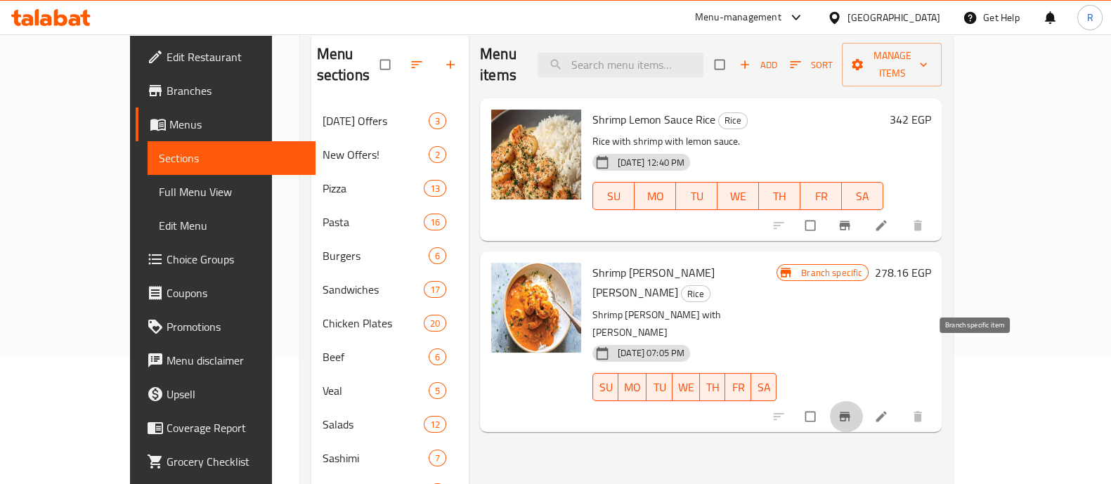
click at [851, 410] on icon "Branch-specific-item" at bounding box center [844, 417] width 14 height 14
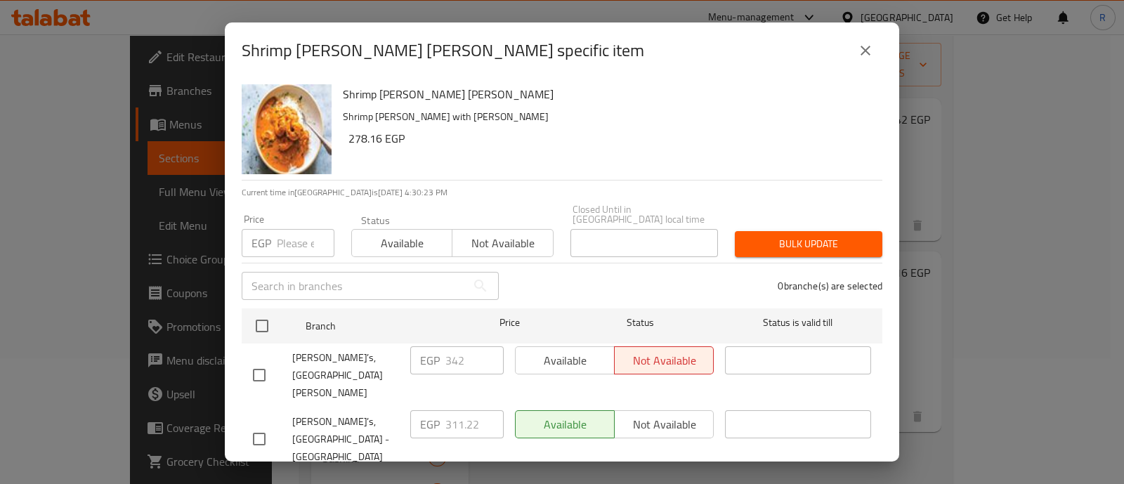
checkbox input "true"
click at [641, 474] on button "Not available" at bounding box center [664, 488] width 100 height 28
click at [756, 240] on span "Bulk update" at bounding box center [808, 244] width 125 height 18
